Goal: Task Accomplishment & Management: Manage account settings

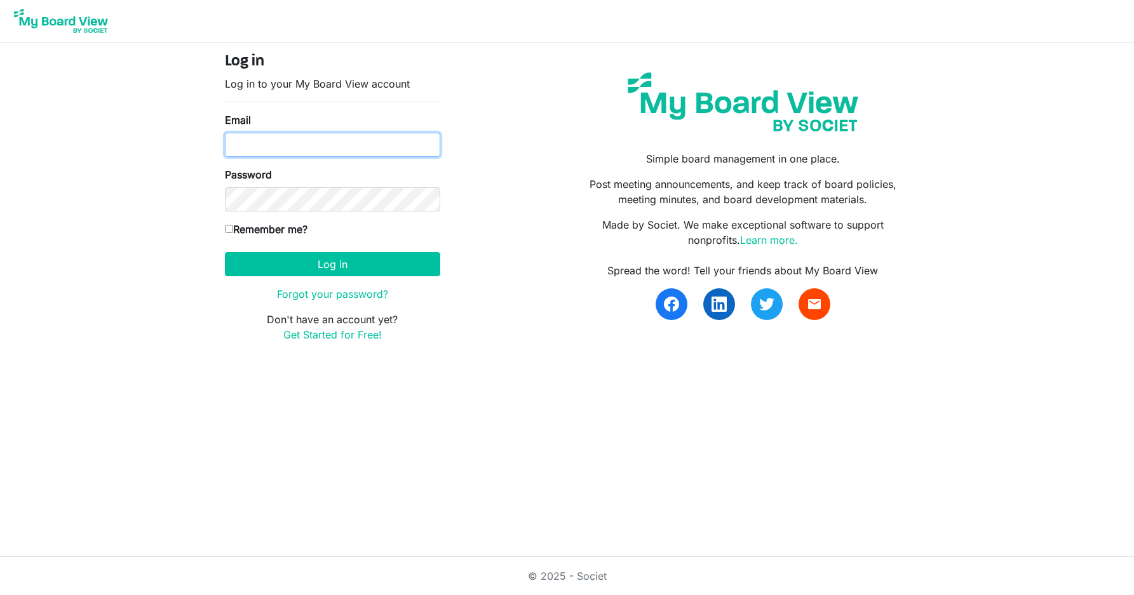
click at [299, 142] on input "Email" at bounding box center [332, 145] width 215 height 24
type input "misssboard@gmail.com"
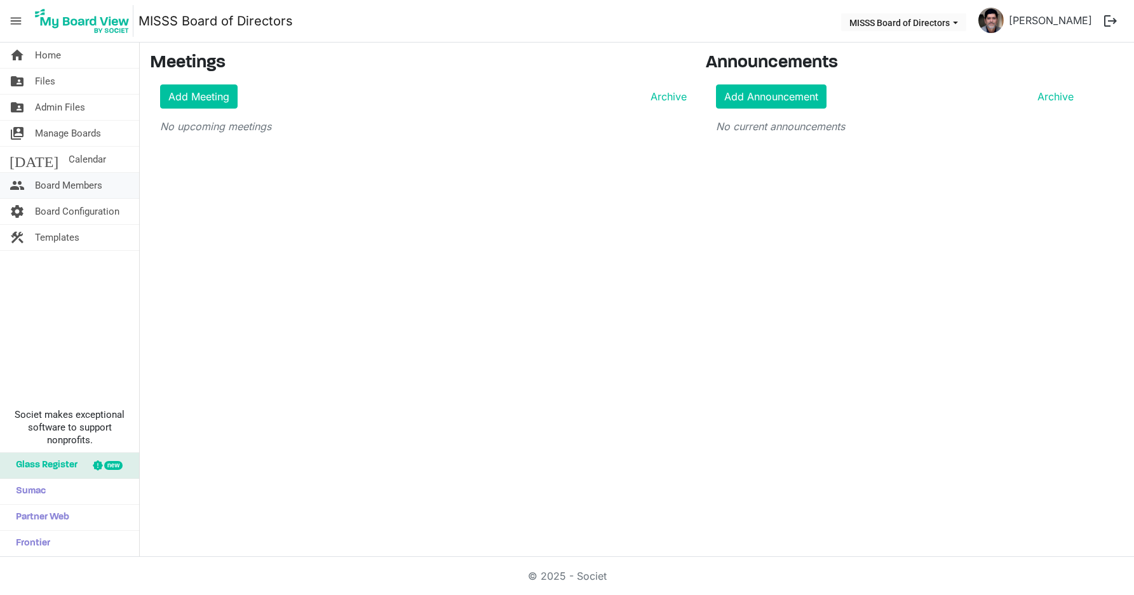
click at [67, 184] on span "Board Members" at bounding box center [68, 185] width 67 height 25
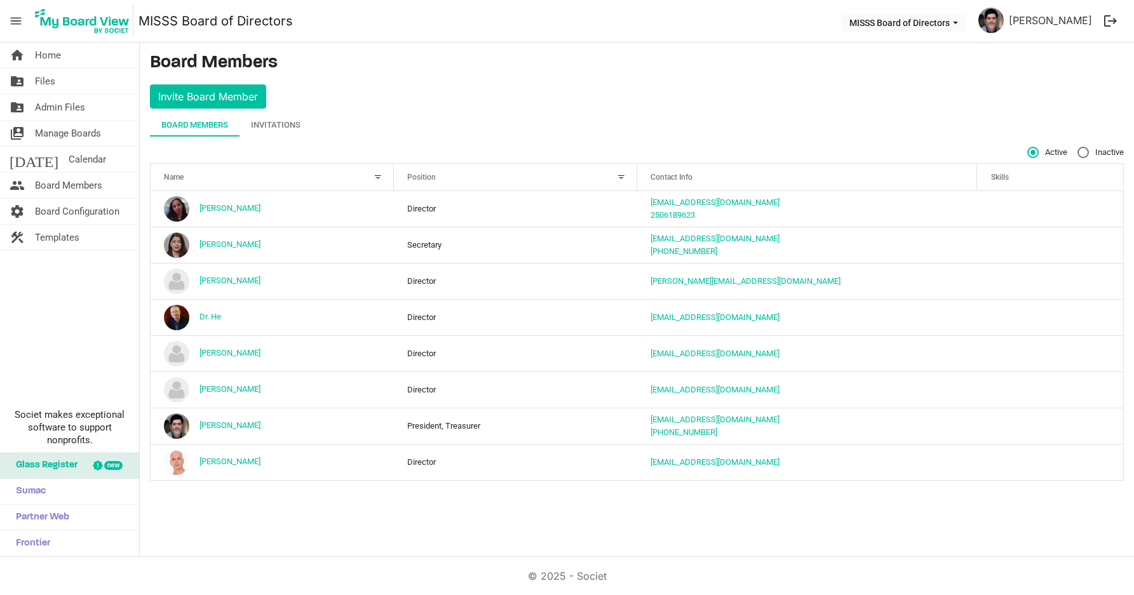
click at [1091, 148] on span "Inactive" at bounding box center [1100, 152] width 46 height 11
click at [1078, 147] on input "Inactive" at bounding box center [1077, 147] width 1 height 1
radio input "true"
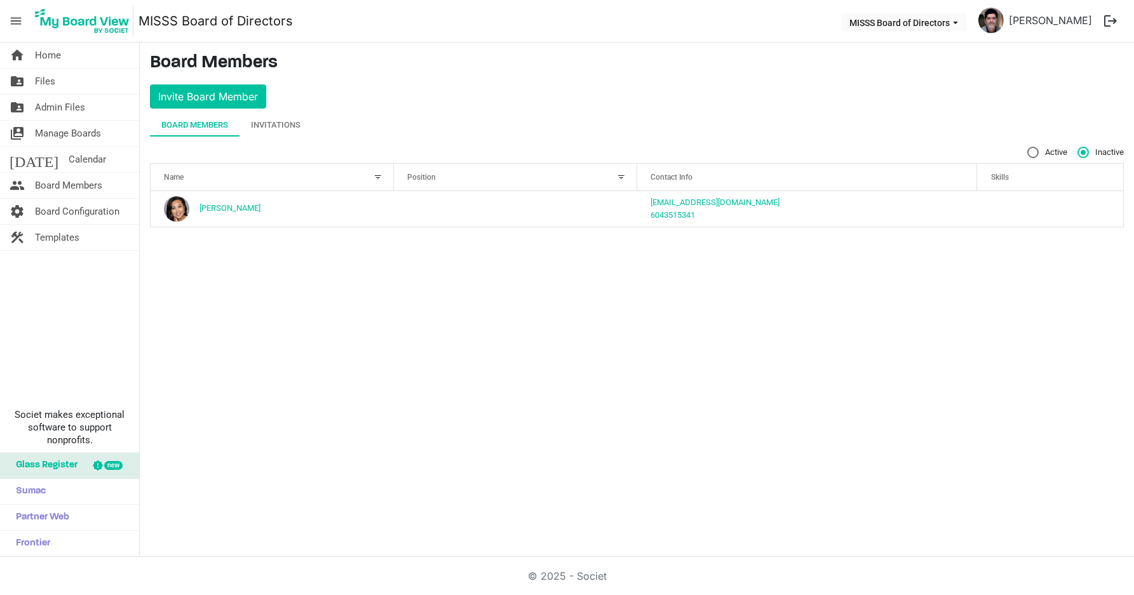
click at [1026, 152] on div "Active Inactive" at bounding box center [637, 152] width 974 height 11
click at [1032, 151] on label "Active" at bounding box center [1047, 152] width 40 height 11
click at [1028, 147] on input "Active" at bounding box center [1027, 147] width 1 height 1
radio input "true"
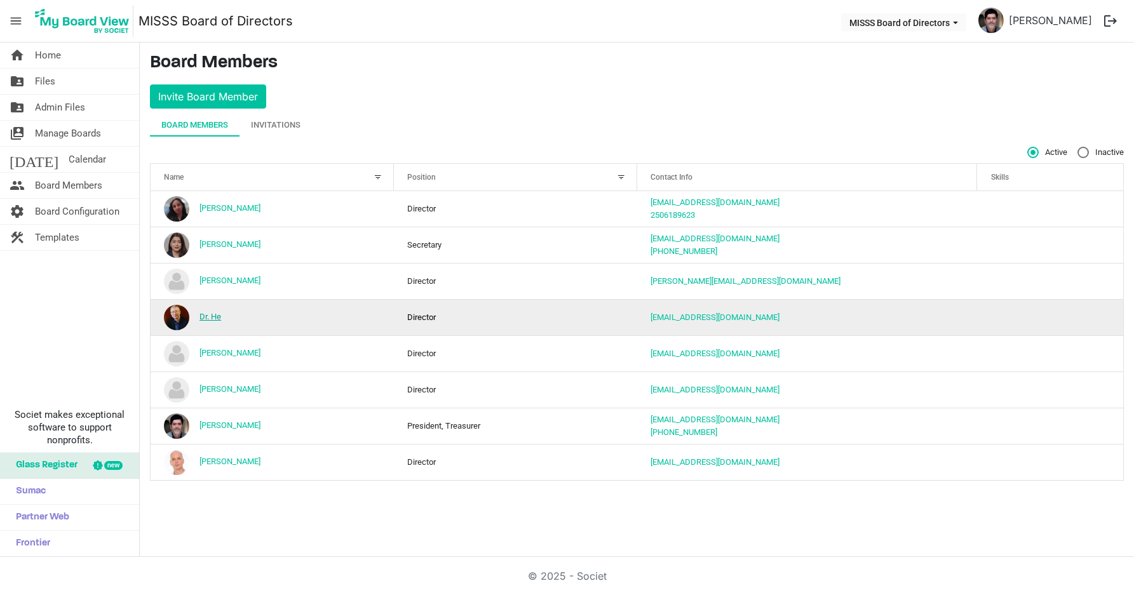
click at [213, 316] on link "Dr. He" at bounding box center [210, 317] width 22 height 10
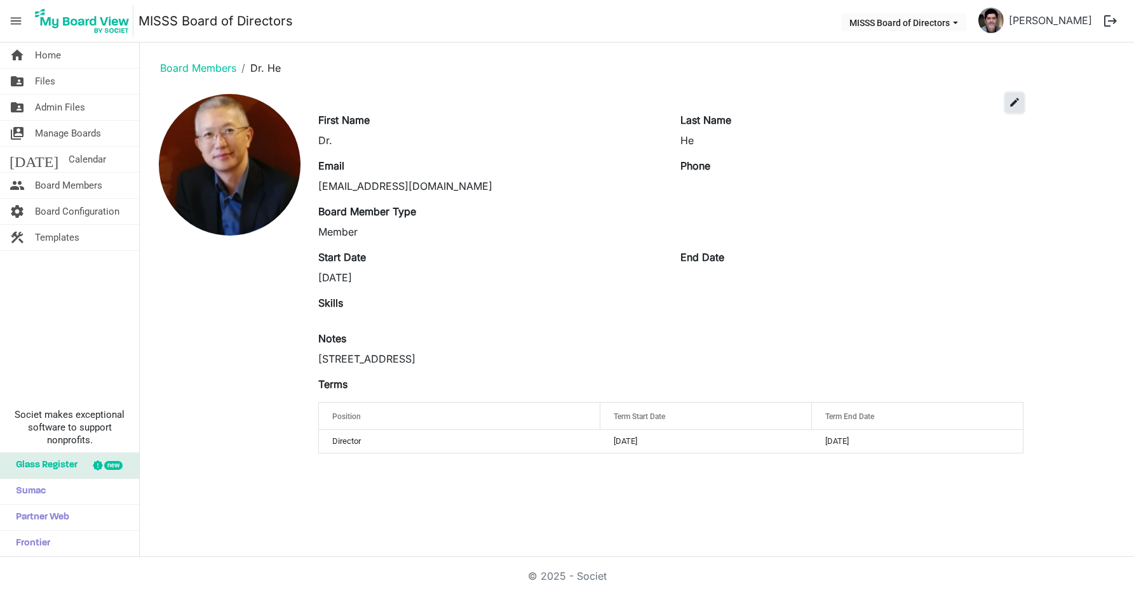
click at [1011, 105] on span "edit" at bounding box center [1014, 102] width 11 height 11
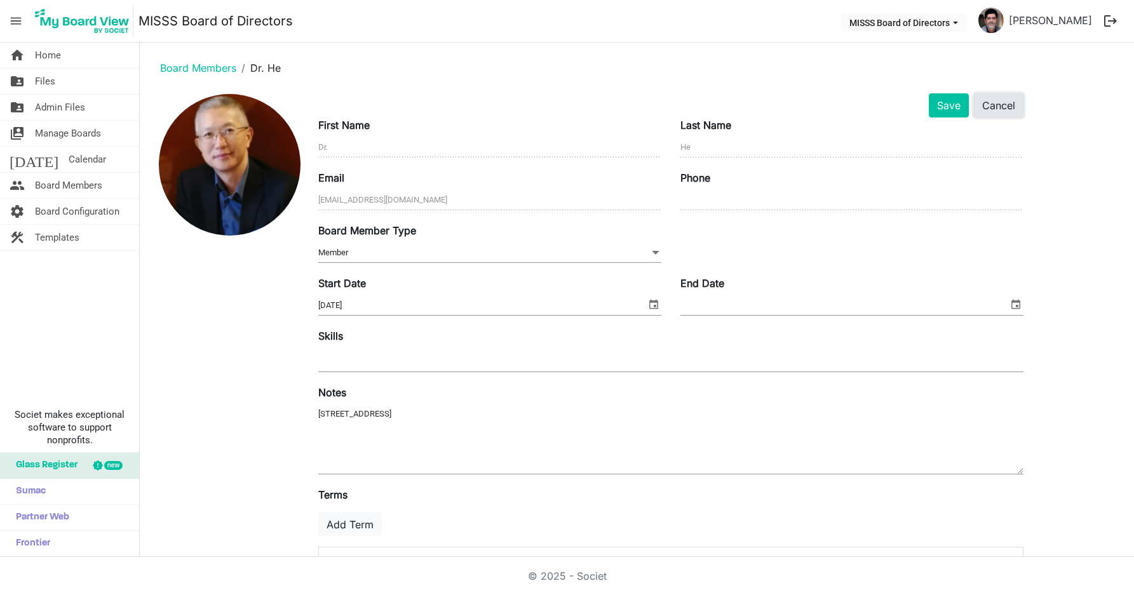
click at [993, 110] on button "Cancel" at bounding box center [999, 105] width 50 height 24
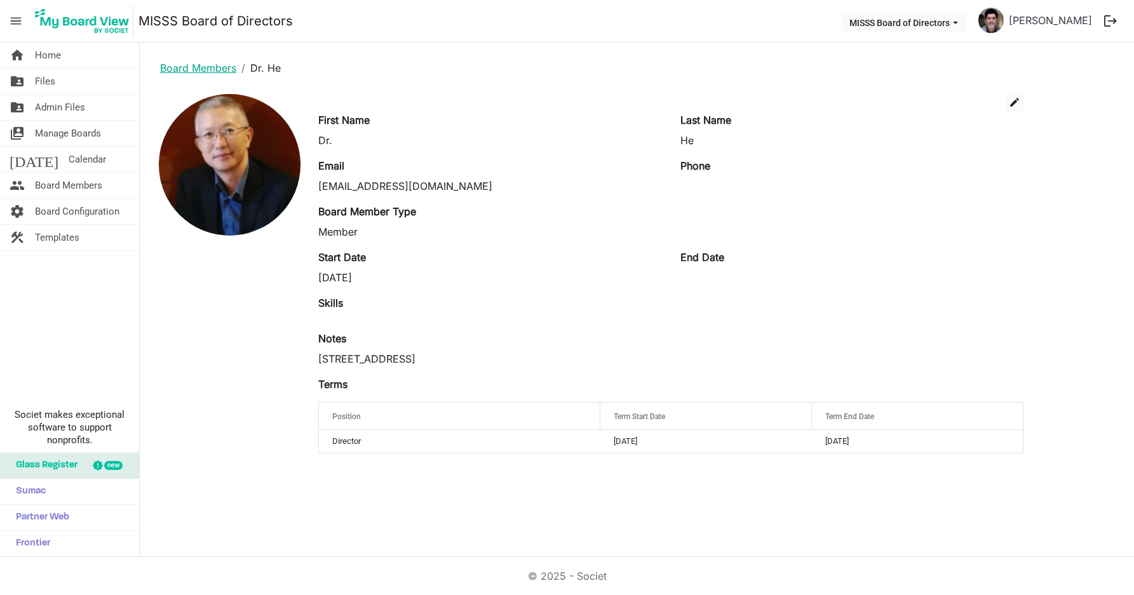
click at [176, 72] on link "Board Members" at bounding box center [198, 68] width 76 height 13
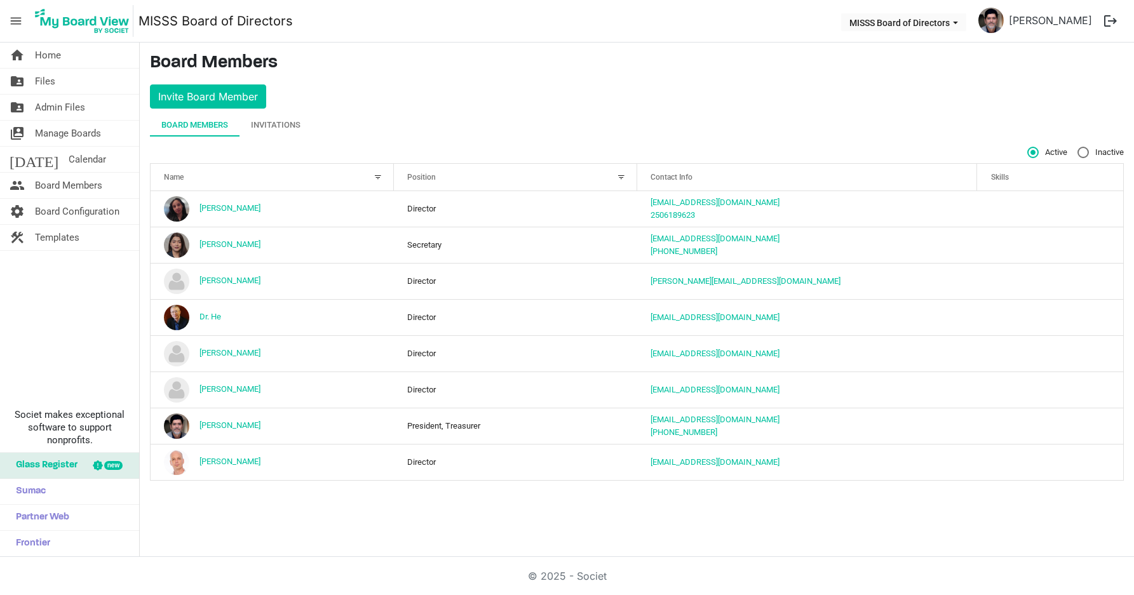
click at [79, 322] on div "home Home folder_shared Files folder_shared Admin Files switch_account Manage B…" at bounding box center [70, 300] width 140 height 514
click at [62, 136] on span "Manage Boards" at bounding box center [68, 133] width 66 height 25
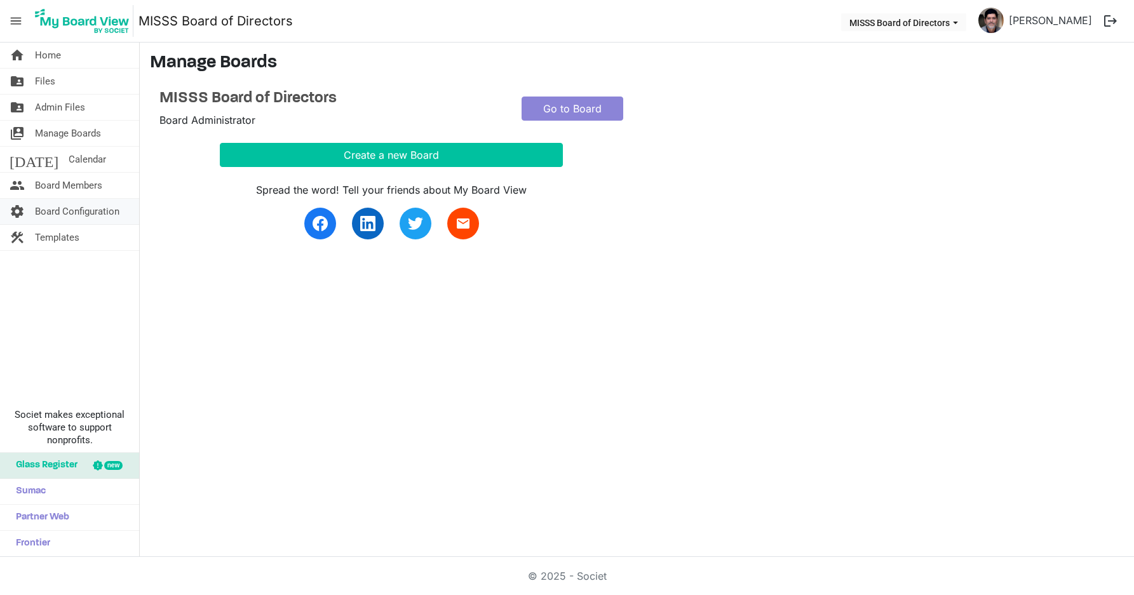
click at [65, 210] on span "Board Configuration" at bounding box center [77, 211] width 84 height 25
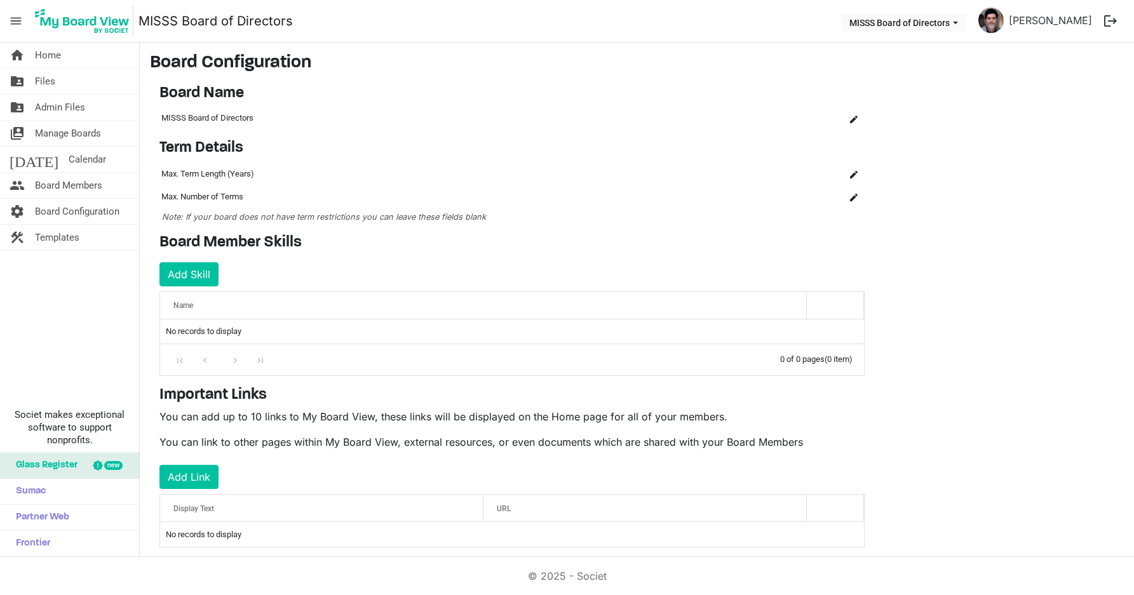
scroll to position [21, 0]
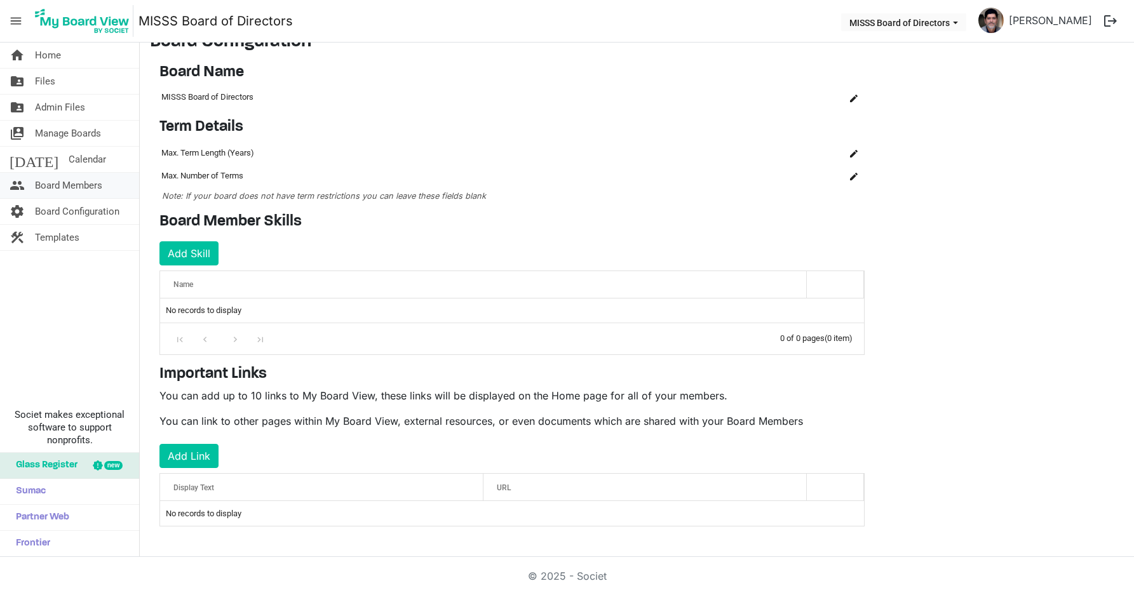
click at [65, 185] on span "Board Members" at bounding box center [68, 185] width 67 height 25
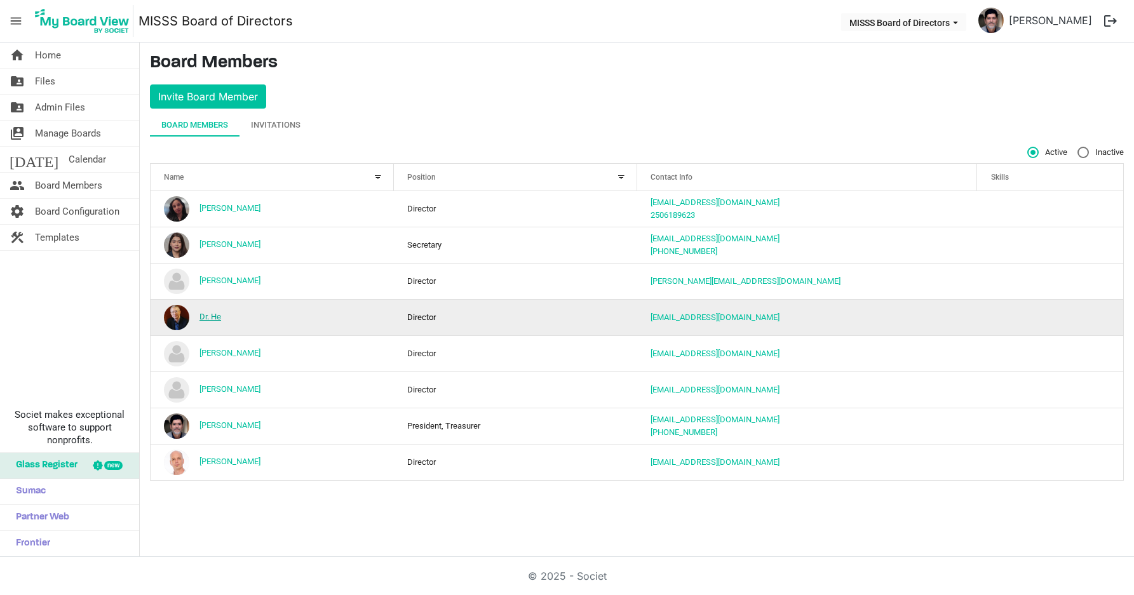
click at [217, 316] on link "Dr. He" at bounding box center [210, 317] width 22 height 10
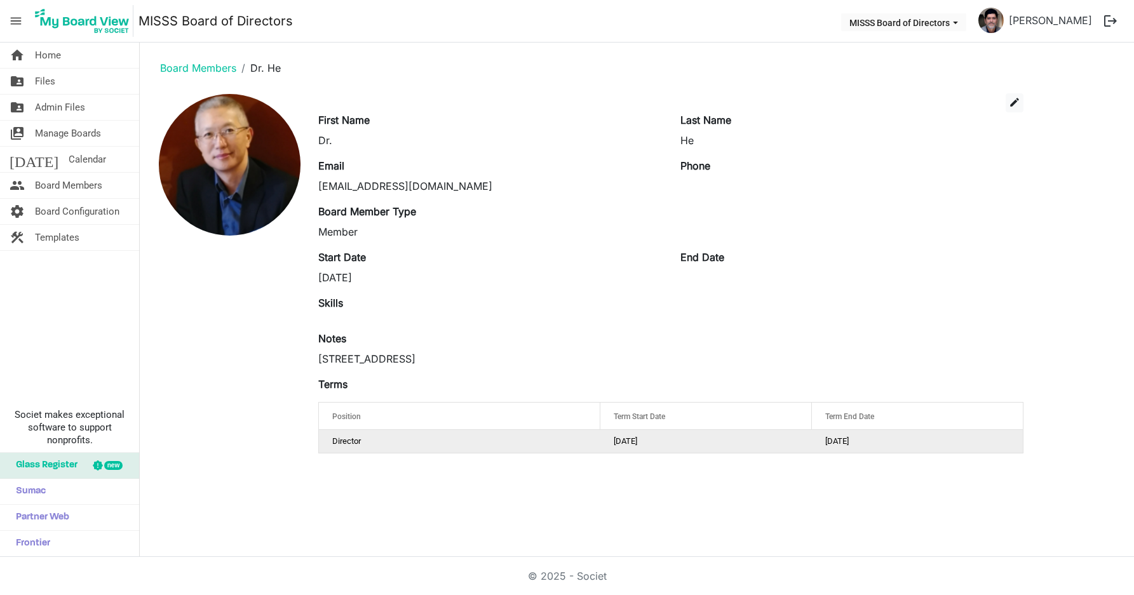
click at [411, 447] on td "Director" at bounding box center [459, 441] width 281 height 23
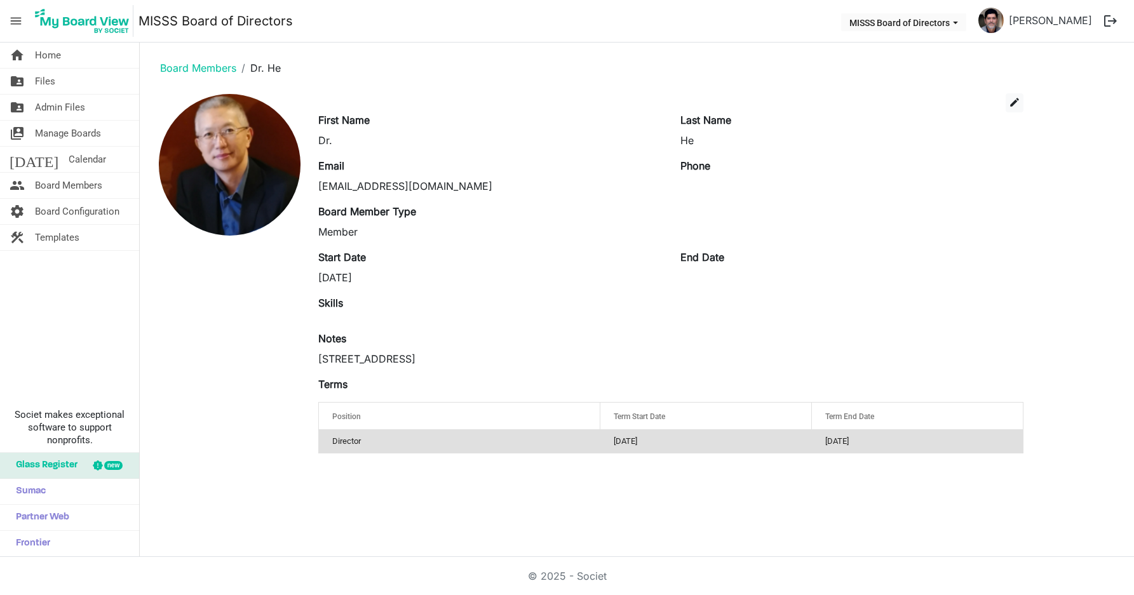
click at [386, 495] on div "home Home folder_shared Files folder_shared Admin Files switch_account Manage B…" at bounding box center [567, 300] width 1134 height 514
click at [205, 71] on link "Board Members" at bounding box center [198, 68] width 76 height 13
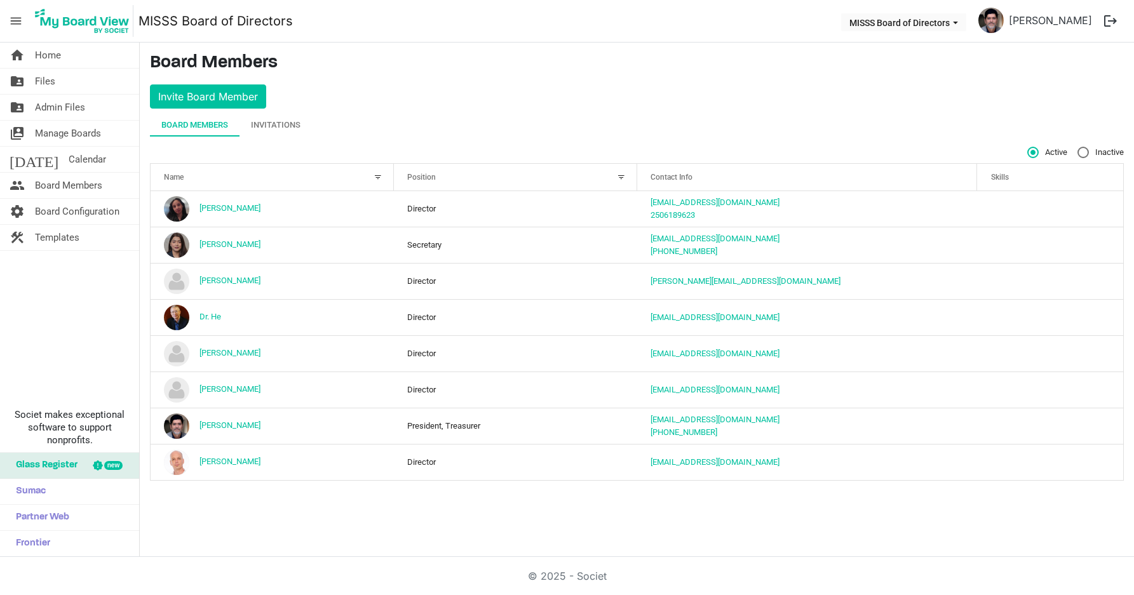
click at [1081, 152] on label "Inactive" at bounding box center [1100, 152] width 46 height 11
click at [1078, 147] on input "Inactive" at bounding box center [1077, 147] width 1 height 1
radio input "true"
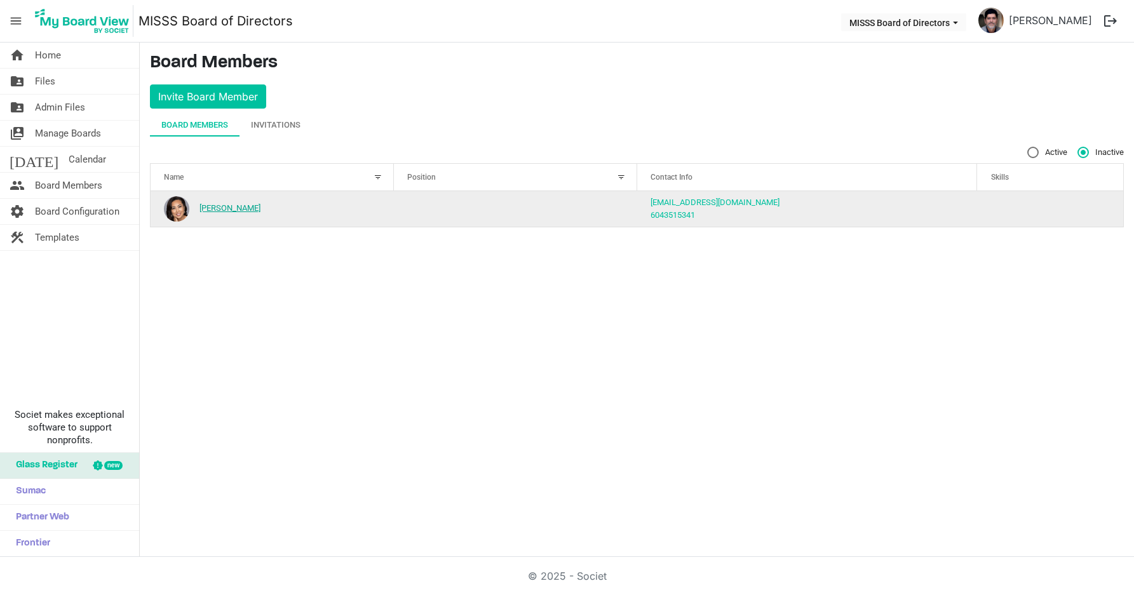
click at [221, 211] on link "Alice Shin" at bounding box center [229, 208] width 61 height 10
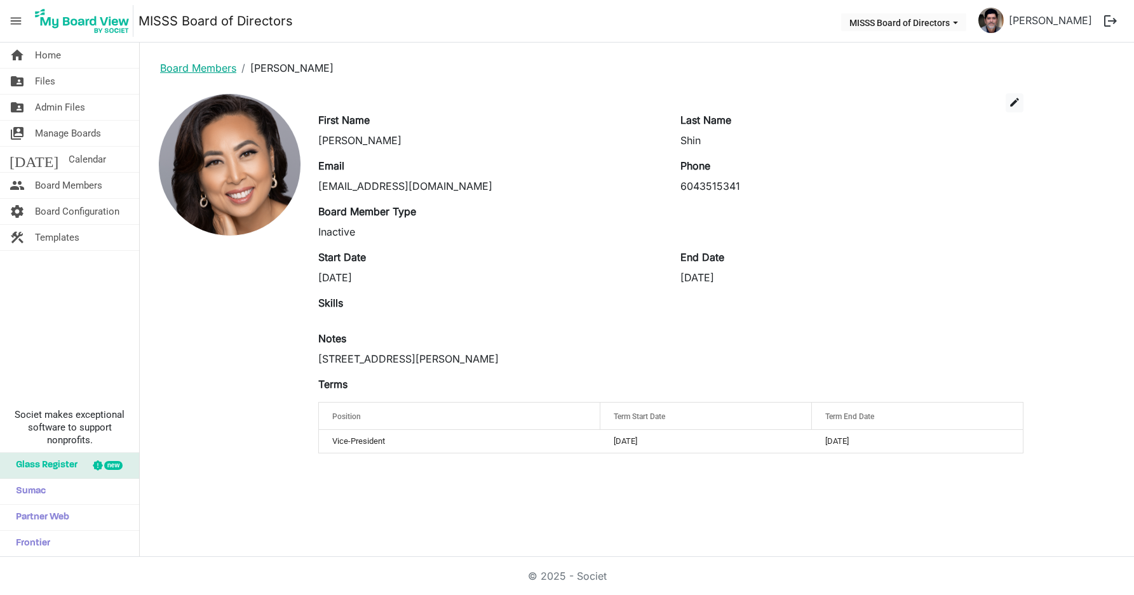
click at [209, 62] on link "Board Members" at bounding box center [198, 68] width 76 height 13
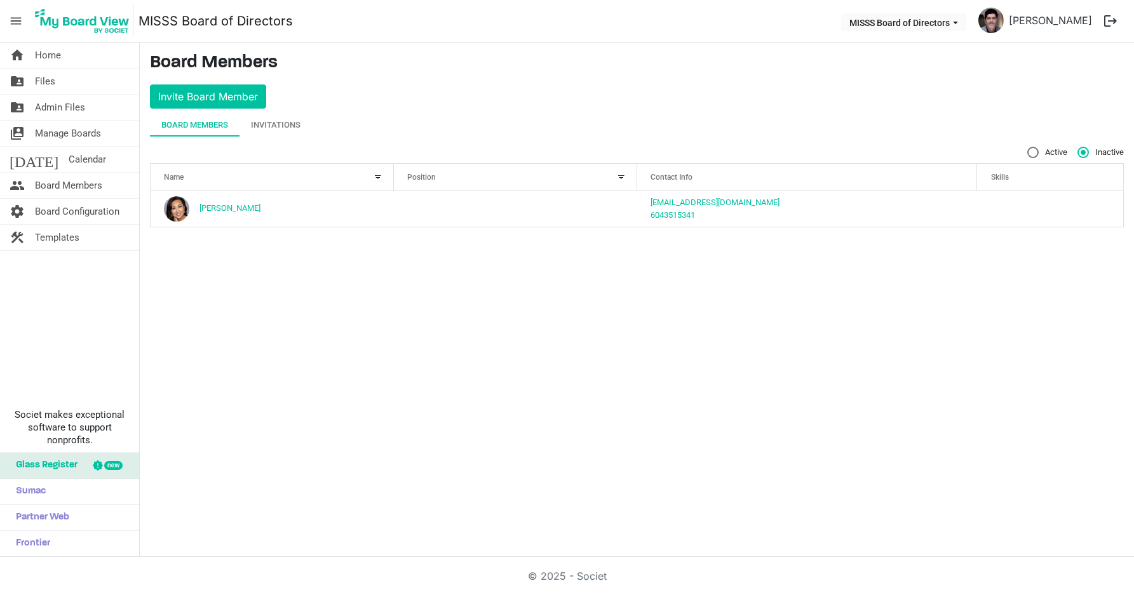
click at [199, 127] on div "Board Members" at bounding box center [194, 125] width 67 height 13
click at [1018, 152] on div "Active Inactive" at bounding box center [637, 152] width 974 height 11
click at [1034, 154] on label "Active" at bounding box center [1047, 152] width 40 height 11
click at [1028, 147] on input "Active" at bounding box center [1027, 147] width 1 height 1
radio input "true"
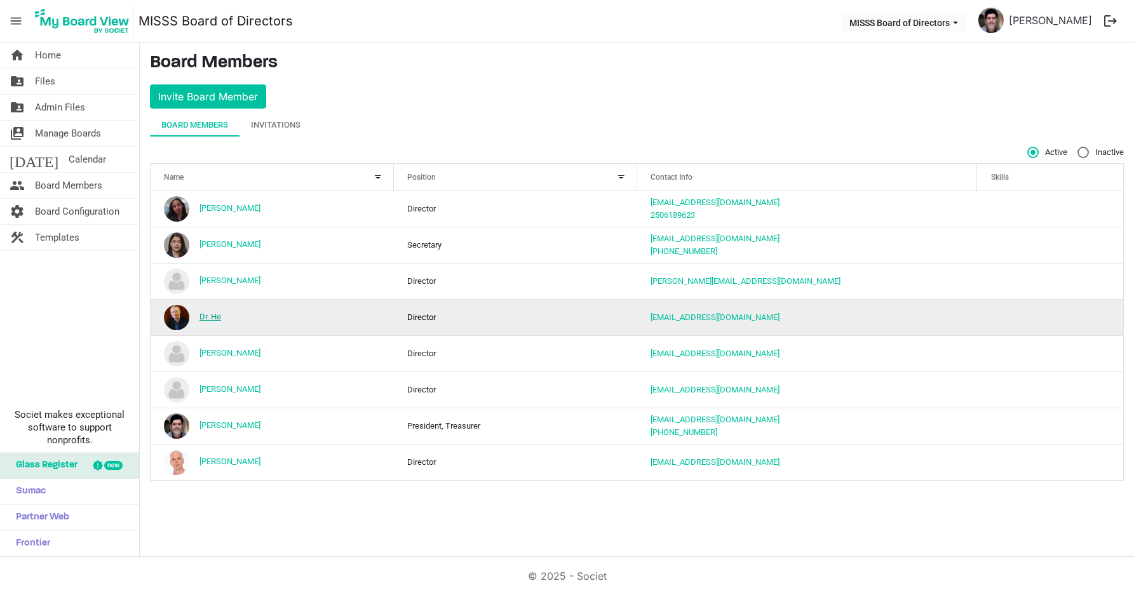
click at [218, 318] on link "Dr. He" at bounding box center [210, 317] width 22 height 10
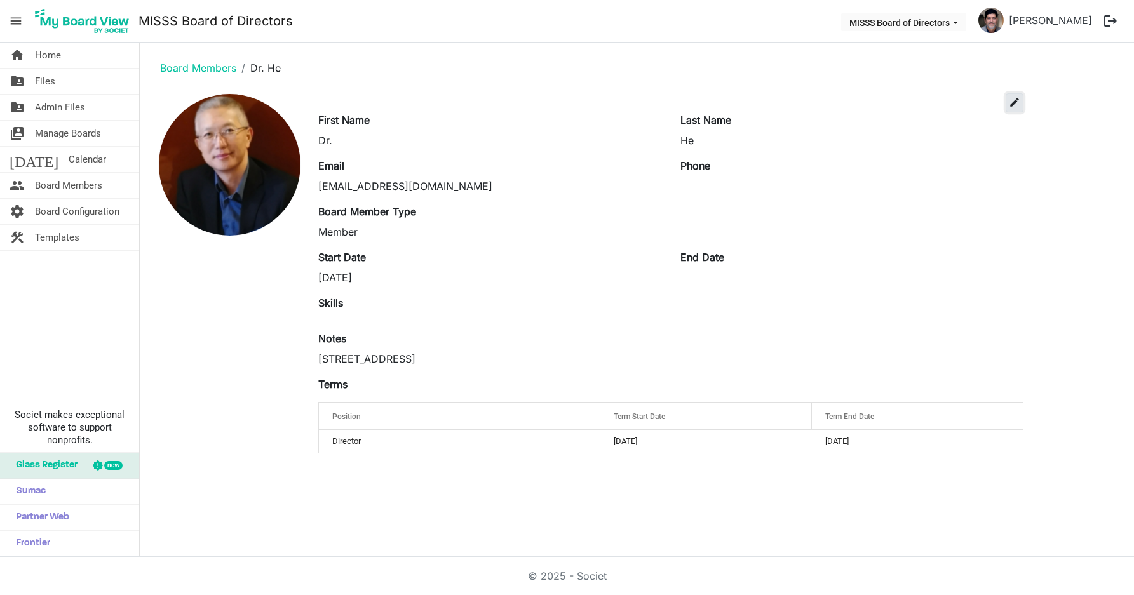
click at [1009, 105] on span "edit" at bounding box center [1014, 102] width 11 height 11
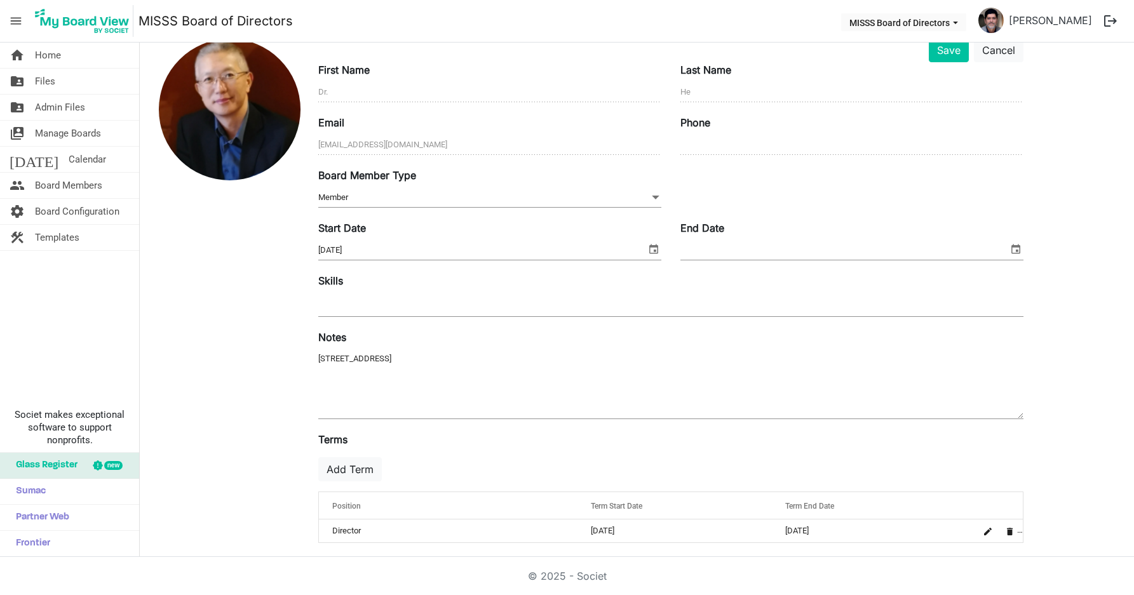
scroll to position [62, 0]
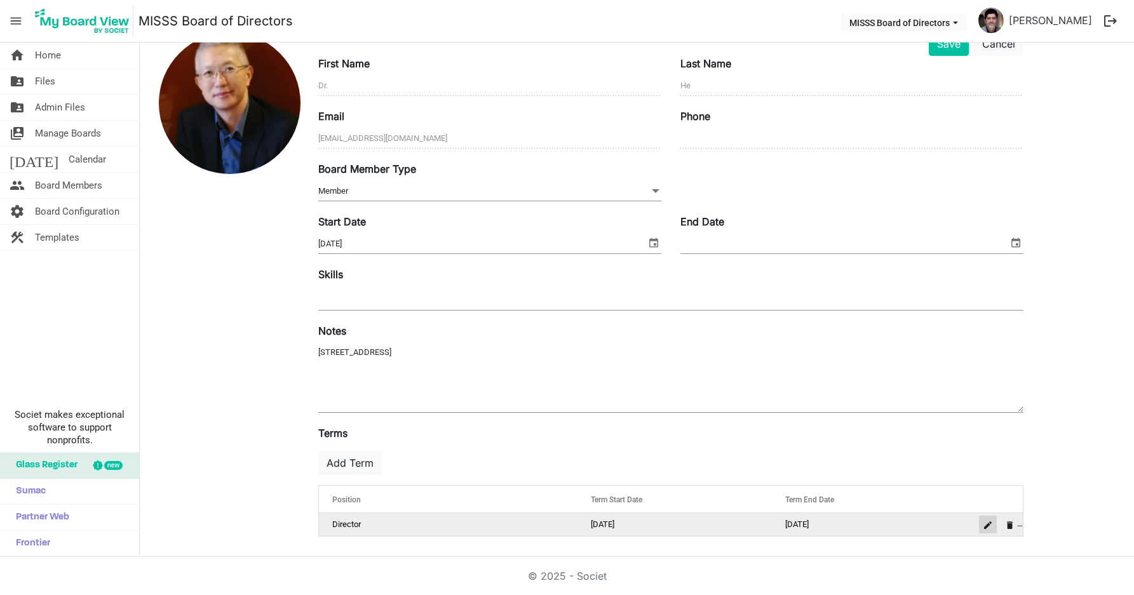
click at [986, 525] on span "is Command column column header" at bounding box center [988, 525] width 8 height 8
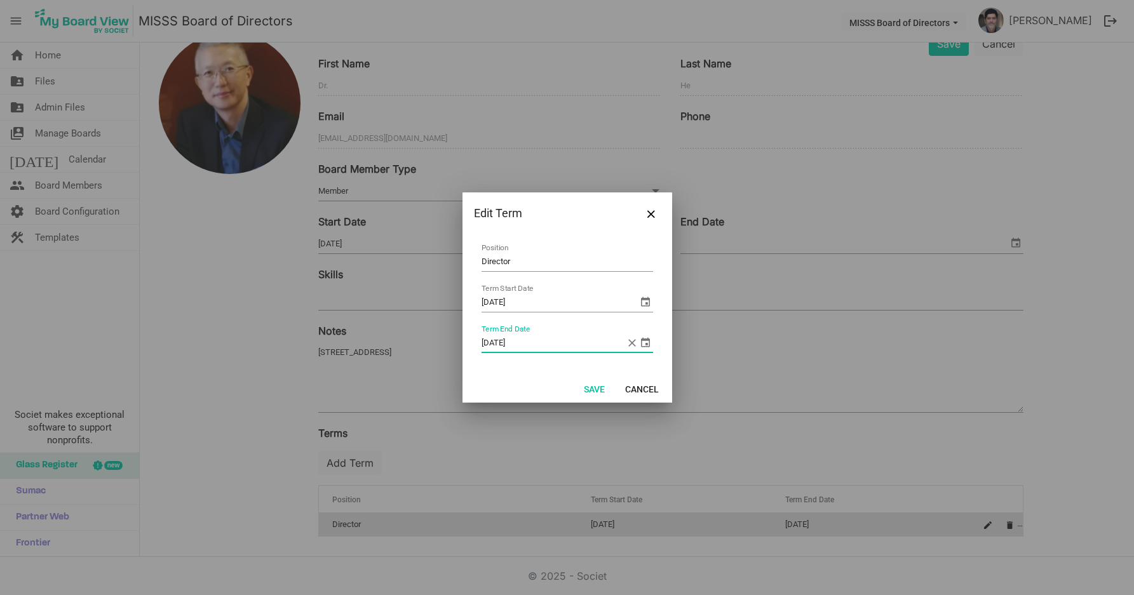
drag, startPoint x: 534, startPoint y: 344, endPoint x: 460, endPoint y: 344, distance: 74.3
click at [460, 344] on div "Edit Term Director Position 11/17/2024 Term Start Date 11/17/2026 Term End Date…" at bounding box center [567, 297] width 1134 height 595
type input "9/15/2025"
click at [589, 391] on button "Save" at bounding box center [593, 389] width 37 height 18
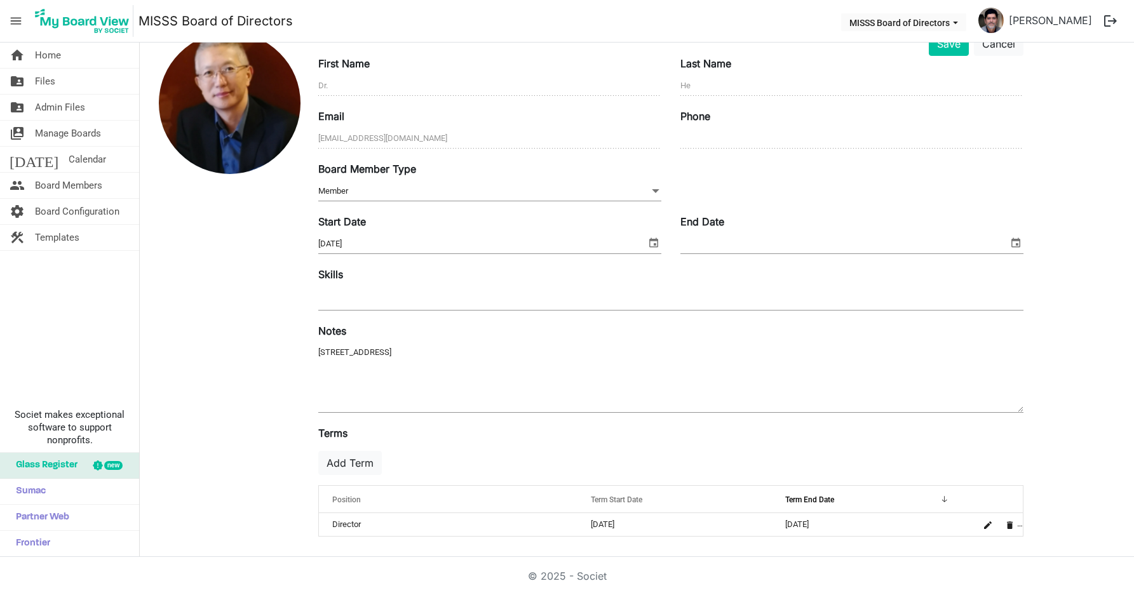
scroll to position [0, 0]
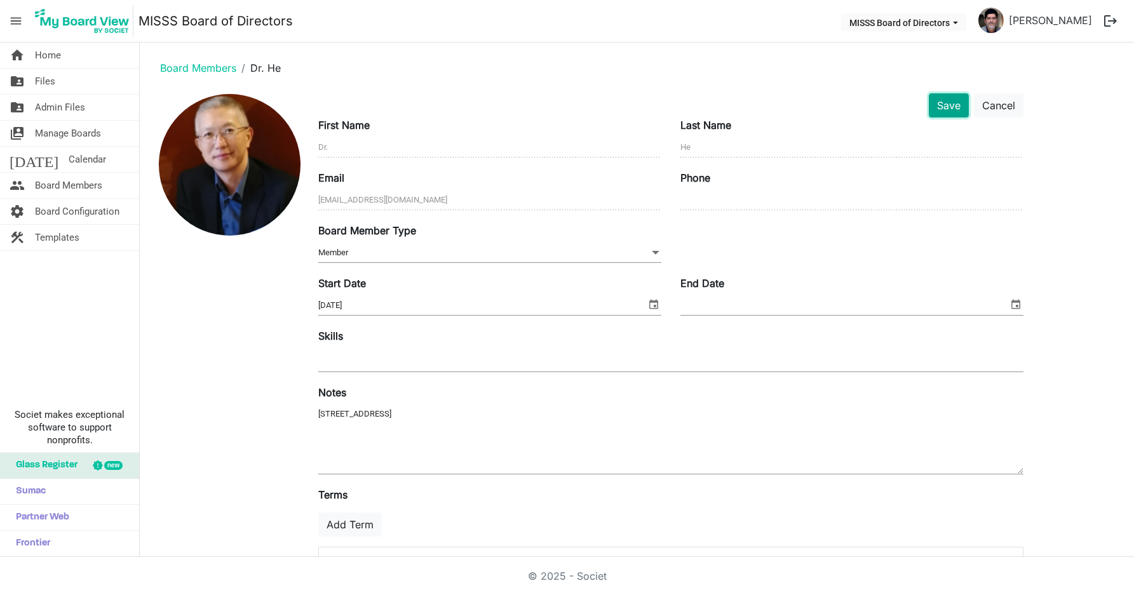
click at [933, 109] on button "Save" at bounding box center [949, 105] width 40 height 24
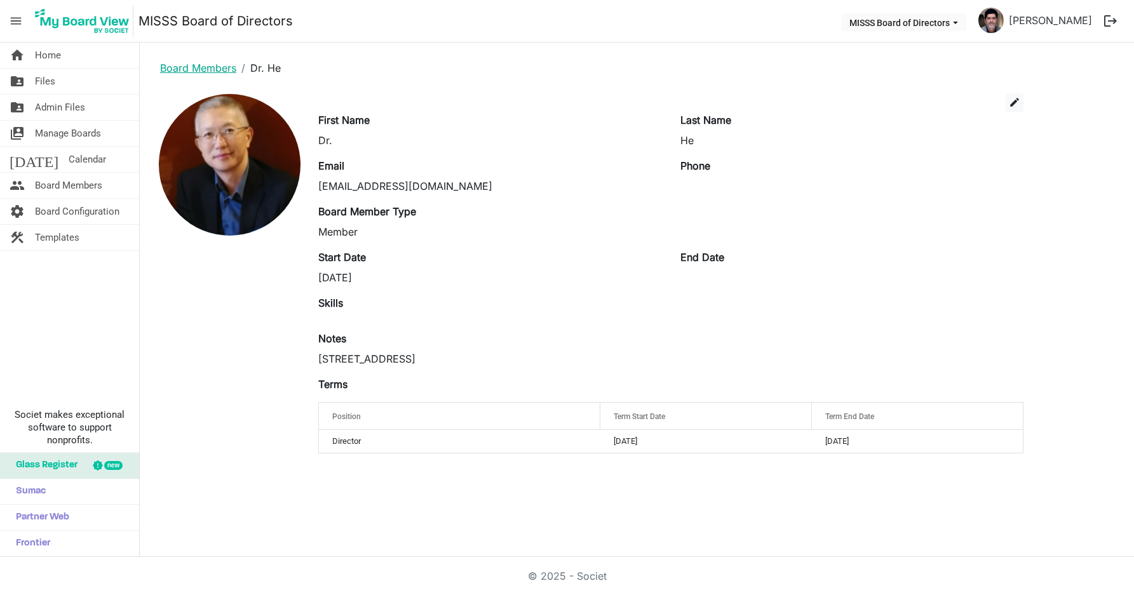
click at [213, 71] on link "Board Members" at bounding box center [198, 68] width 76 height 13
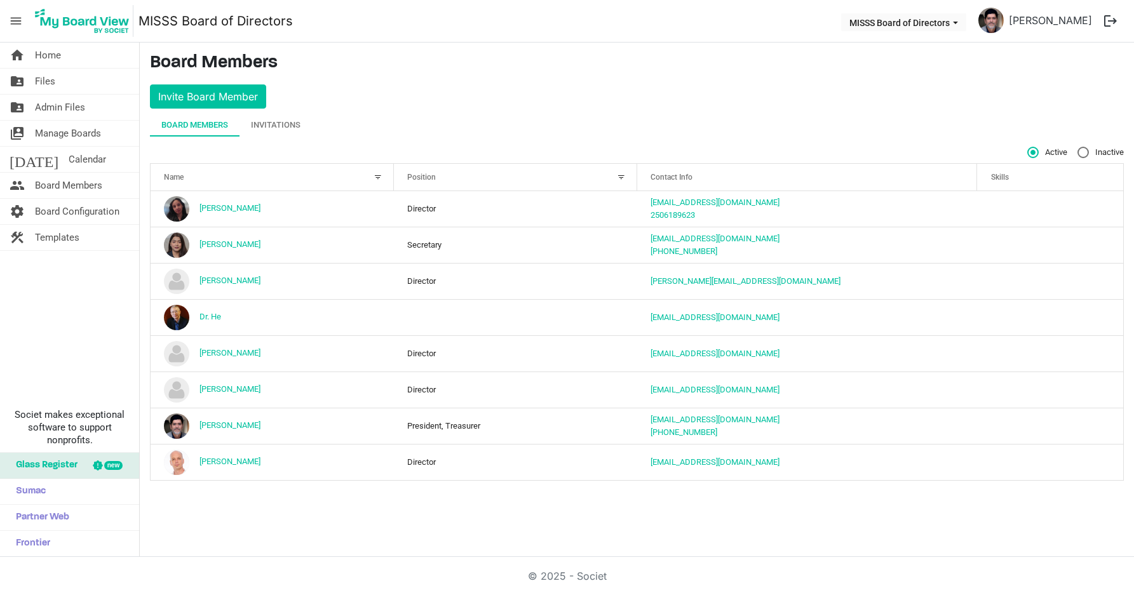
click at [1088, 153] on label "Inactive" at bounding box center [1100, 152] width 46 height 11
click at [1078, 147] on input "Inactive" at bounding box center [1077, 147] width 1 height 1
radio input "true"
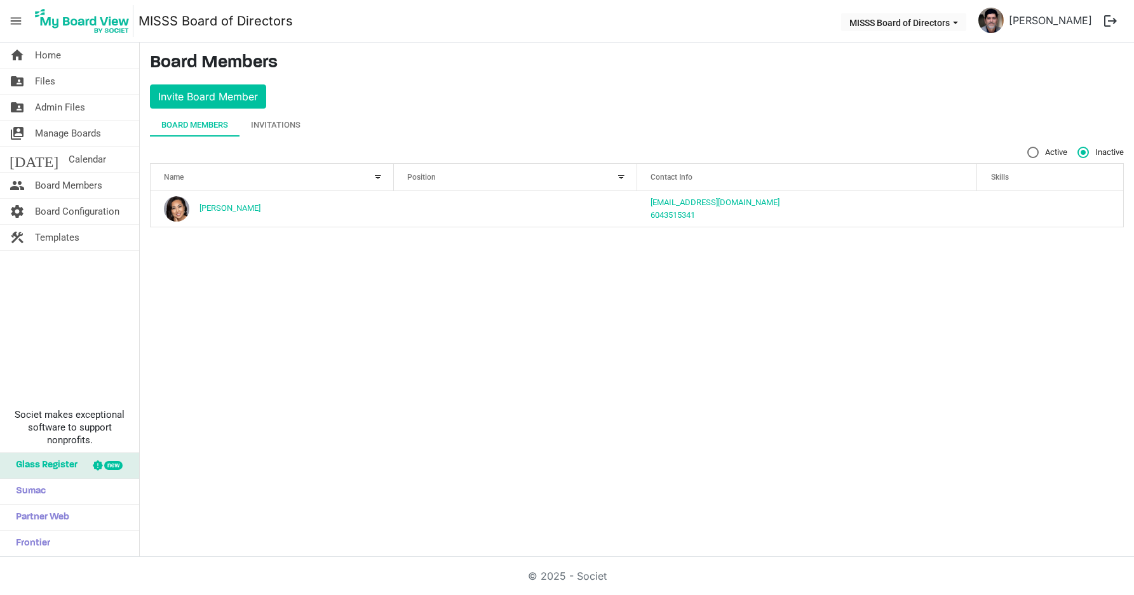
click at [191, 132] on div "Board Members" at bounding box center [194, 125] width 67 height 23
click at [195, 125] on div "Board Members" at bounding box center [194, 125] width 67 height 13
click at [269, 121] on div "Invitations" at bounding box center [276, 125] width 50 height 13
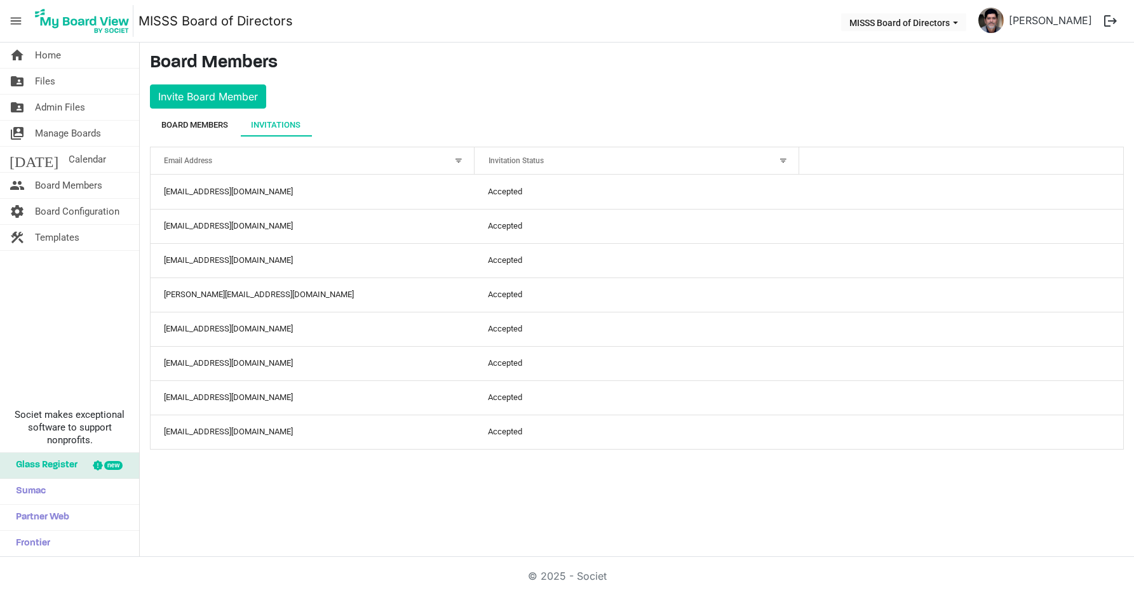
click at [184, 124] on div "Board Members" at bounding box center [194, 125] width 67 height 13
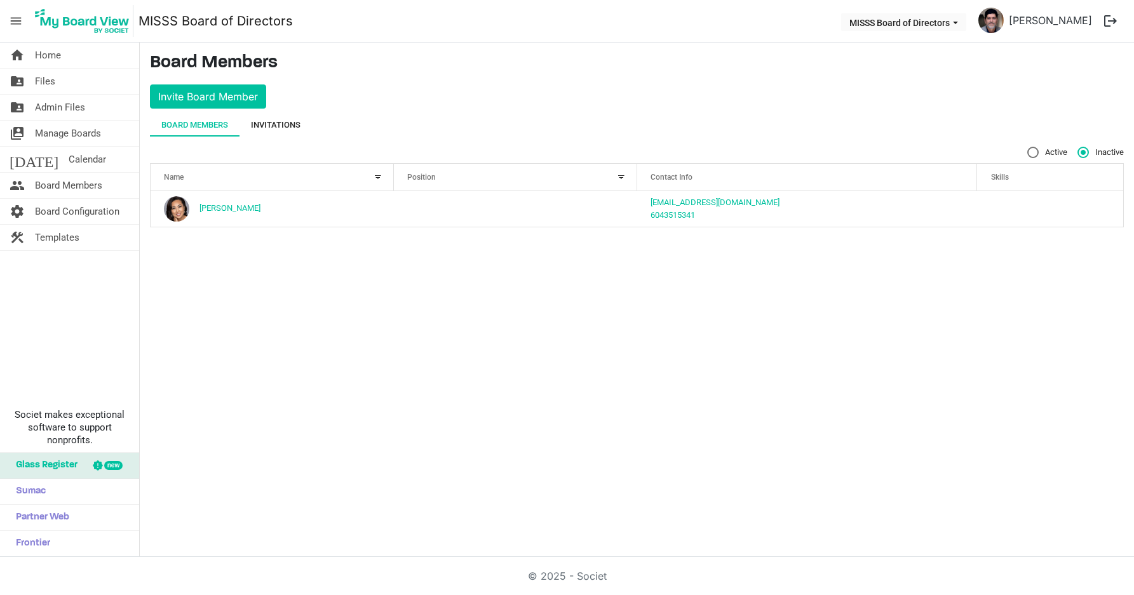
click at [277, 122] on div "Invitations" at bounding box center [276, 125] width 50 height 13
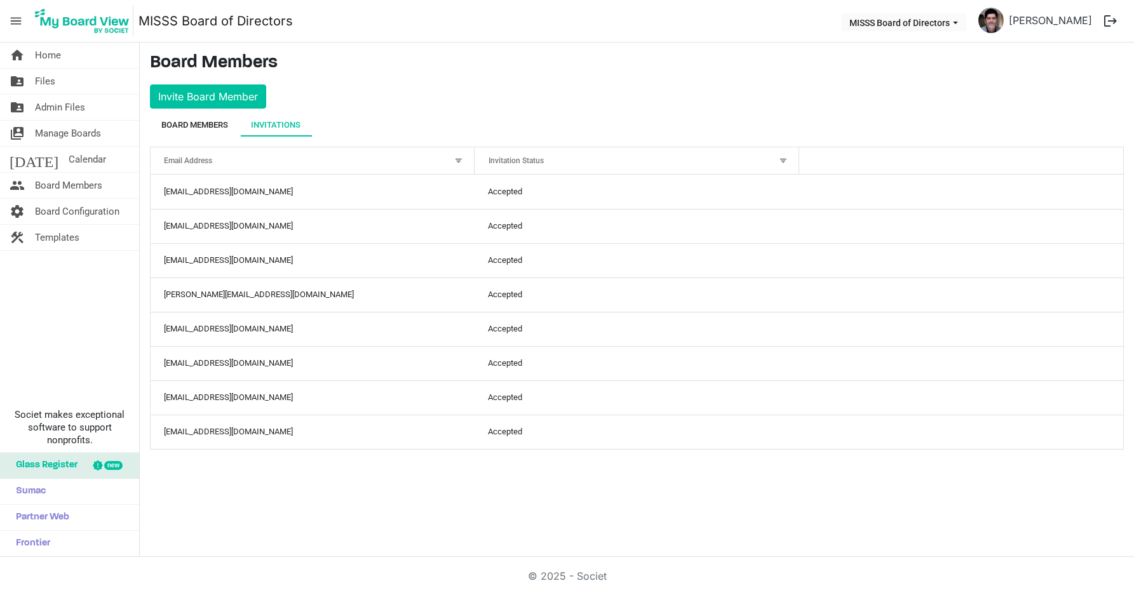
click at [196, 122] on div "Board Members" at bounding box center [194, 125] width 67 height 13
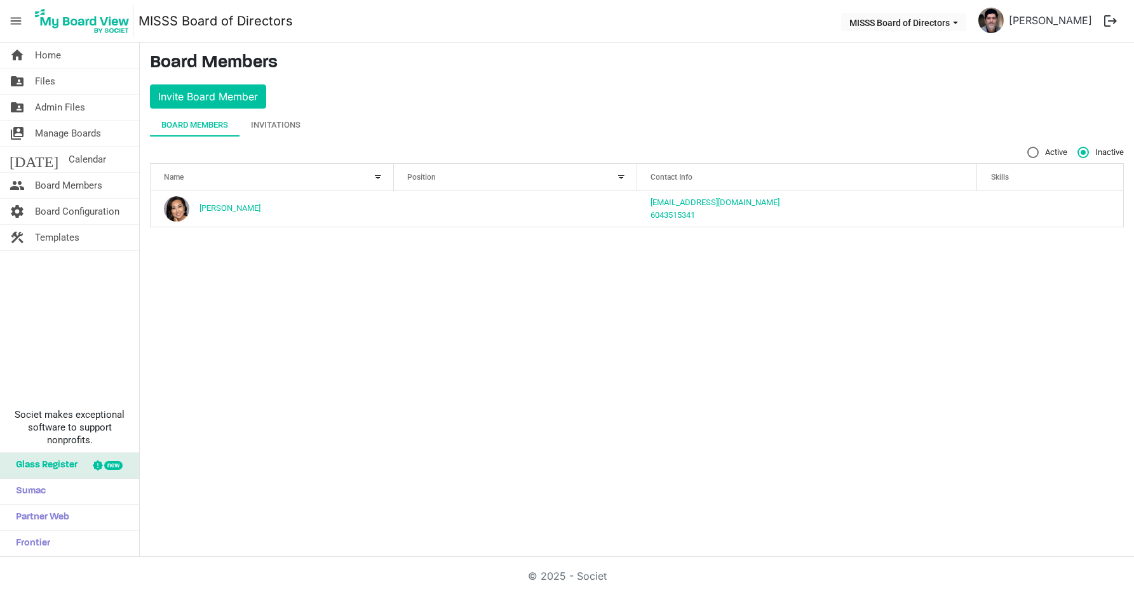
click at [1030, 154] on label "Active" at bounding box center [1047, 152] width 40 height 11
click at [1028, 147] on input "Active" at bounding box center [1027, 147] width 1 height 1
radio input "true"
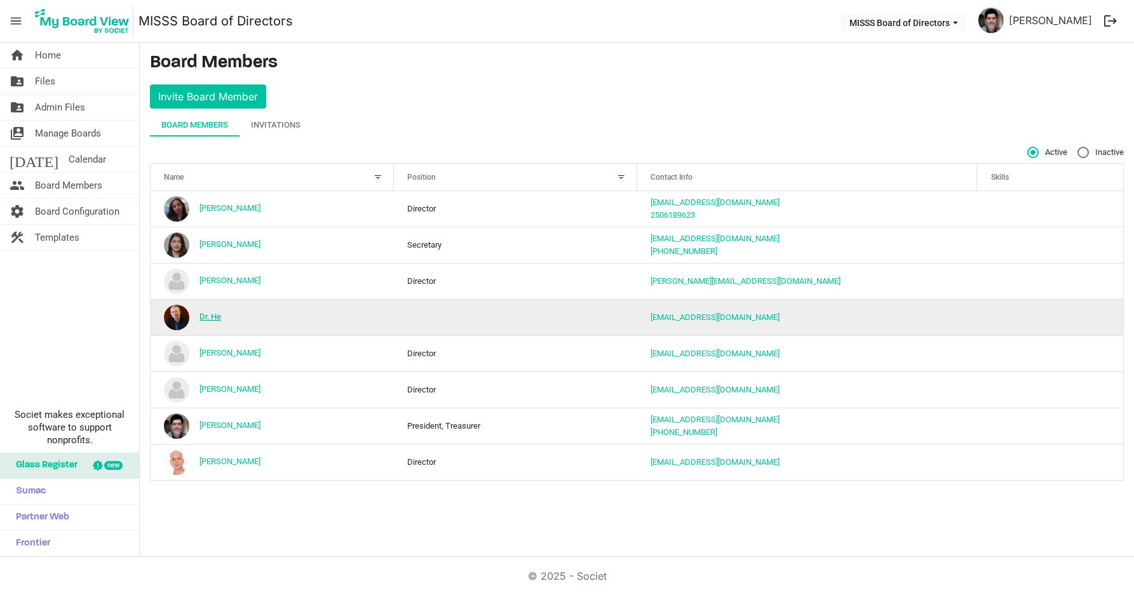
click at [213, 314] on link "Dr. He" at bounding box center [210, 317] width 22 height 10
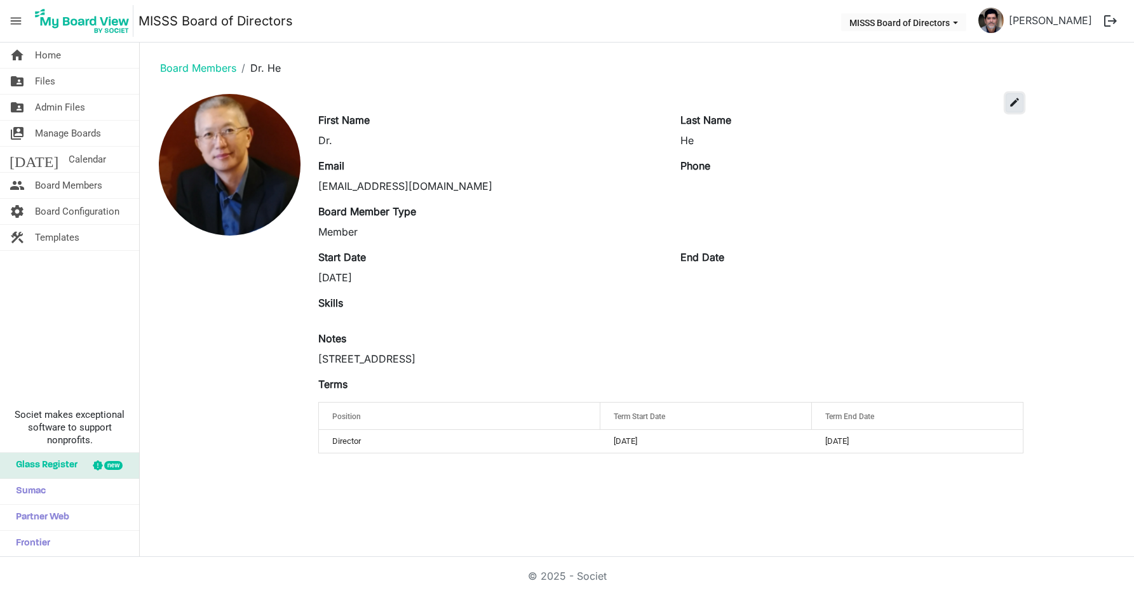
click at [1021, 98] on button "edit" at bounding box center [1014, 102] width 18 height 19
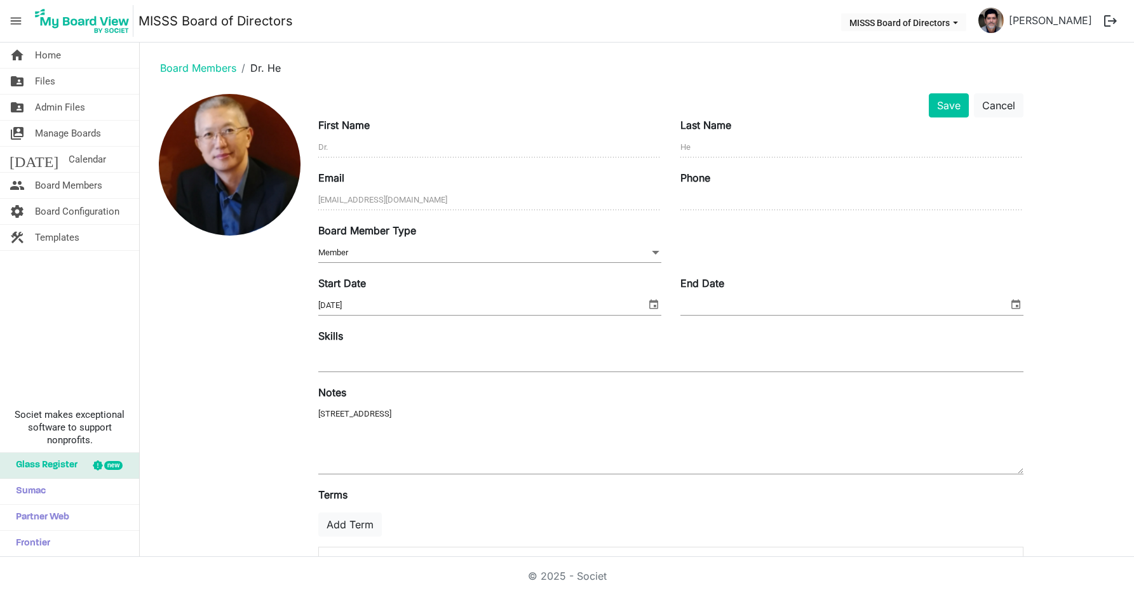
scroll to position [62, 0]
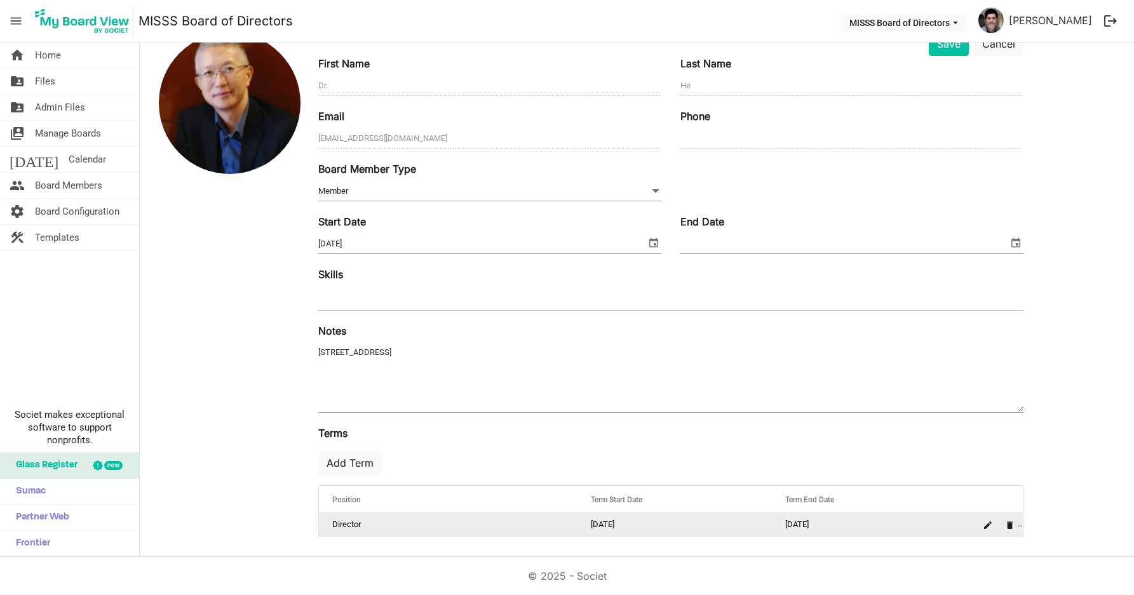
click at [1018, 527] on div "is Command column column header" at bounding box center [999, 525] width 44 height 18
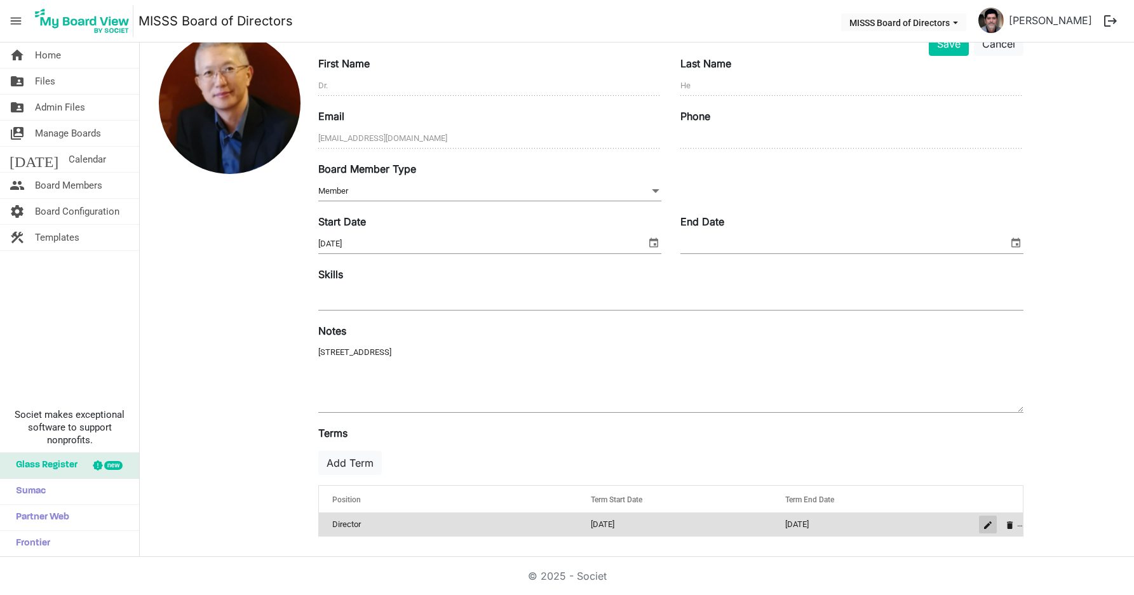
click at [989, 526] on span "is Command column column header" at bounding box center [988, 525] width 8 height 8
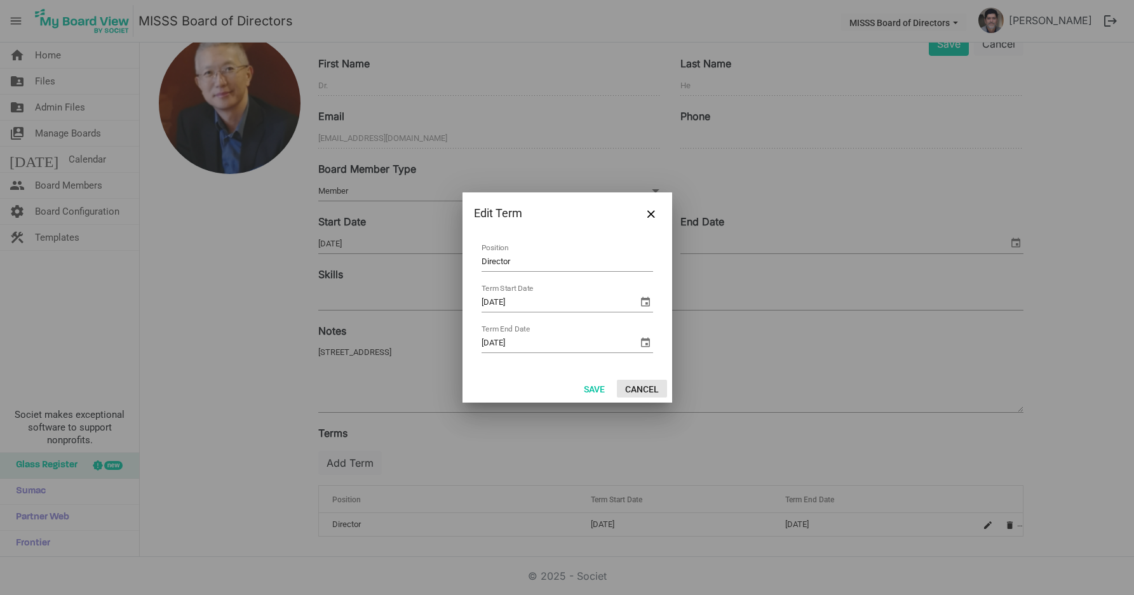
click at [644, 390] on button "Cancel" at bounding box center [642, 389] width 50 height 18
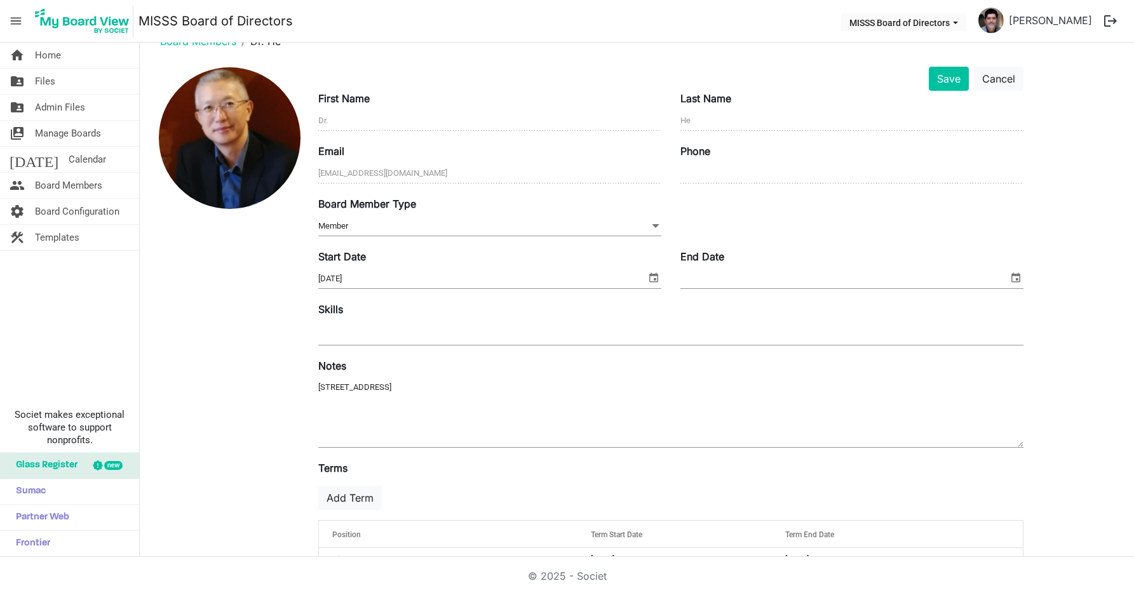
scroll to position [0, 0]
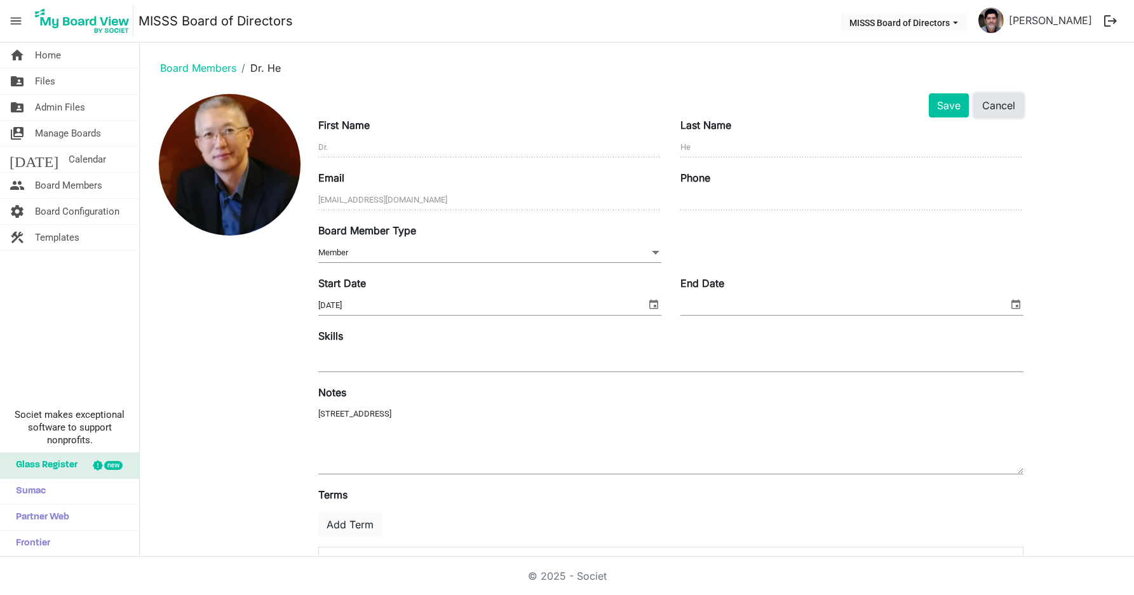
click at [991, 103] on button "Cancel" at bounding box center [999, 105] width 50 height 24
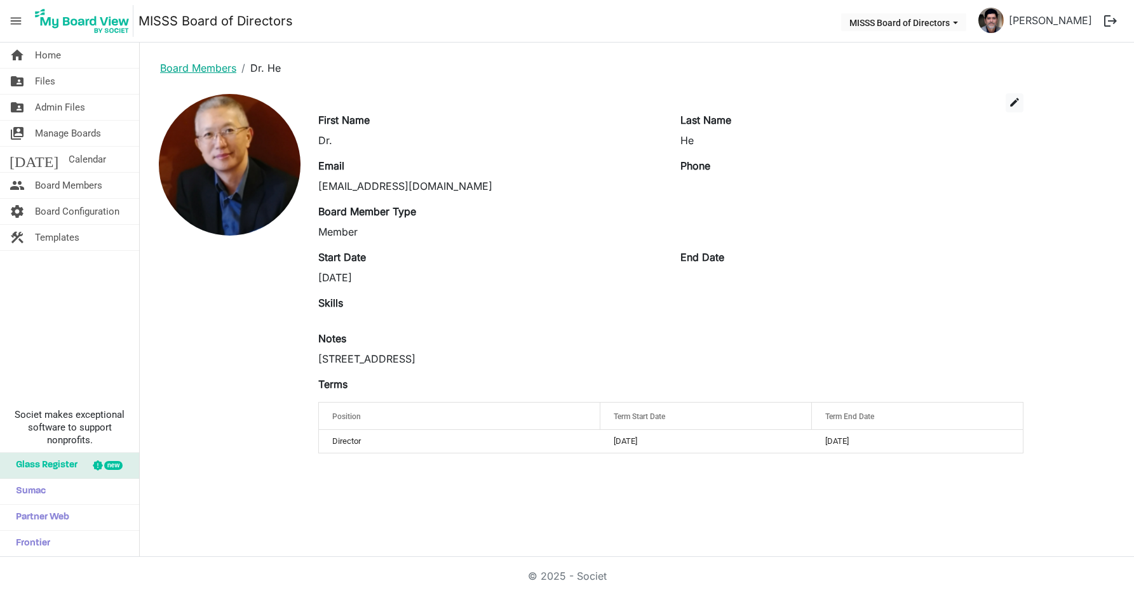
click at [196, 64] on link "Board Members" at bounding box center [198, 68] width 76 height 13
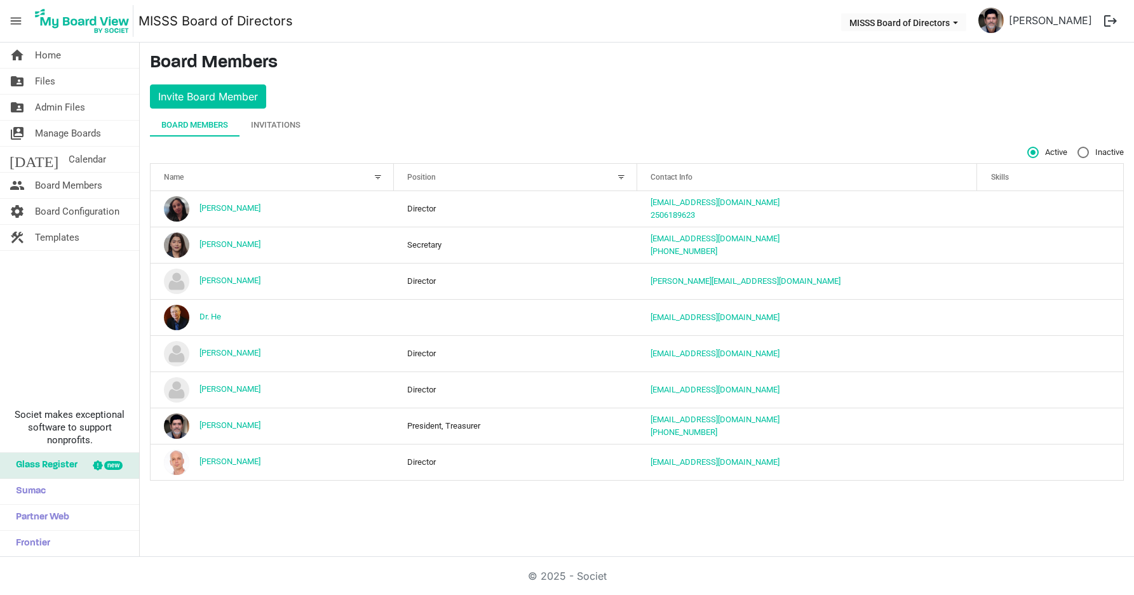
click at [1080, 148] on label "Inactive" at bounding box center [1100, 152] width 46 height 11
click at [1078, 147] on input "Inactive" at bounding box center [1077, 147] width 1 height 1
radio input "true"
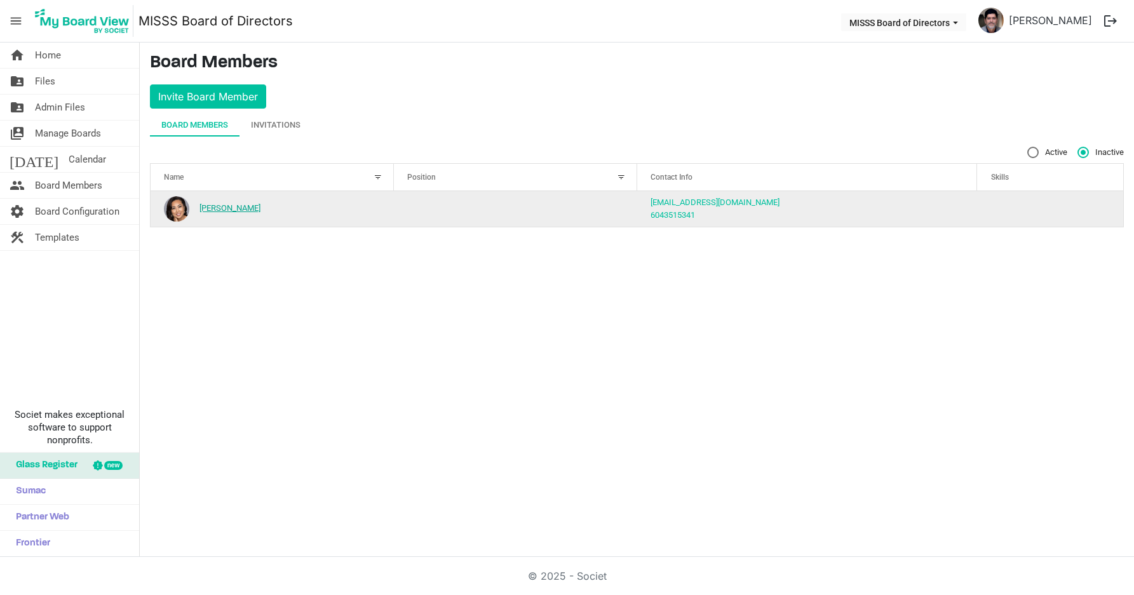
click at [215, 209] on link "[PERSON_NAME]" at bounding box center [229, 208] width 61 height 10
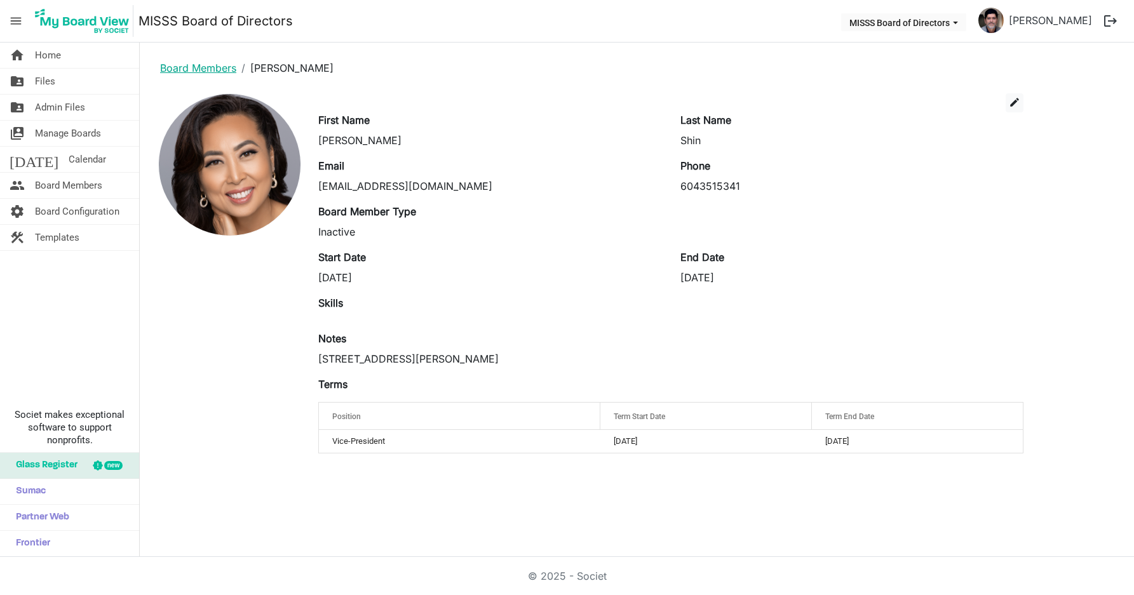
click at [175, 66] on link "Board Members" at bounding box center [198, 68] width 76 height 13
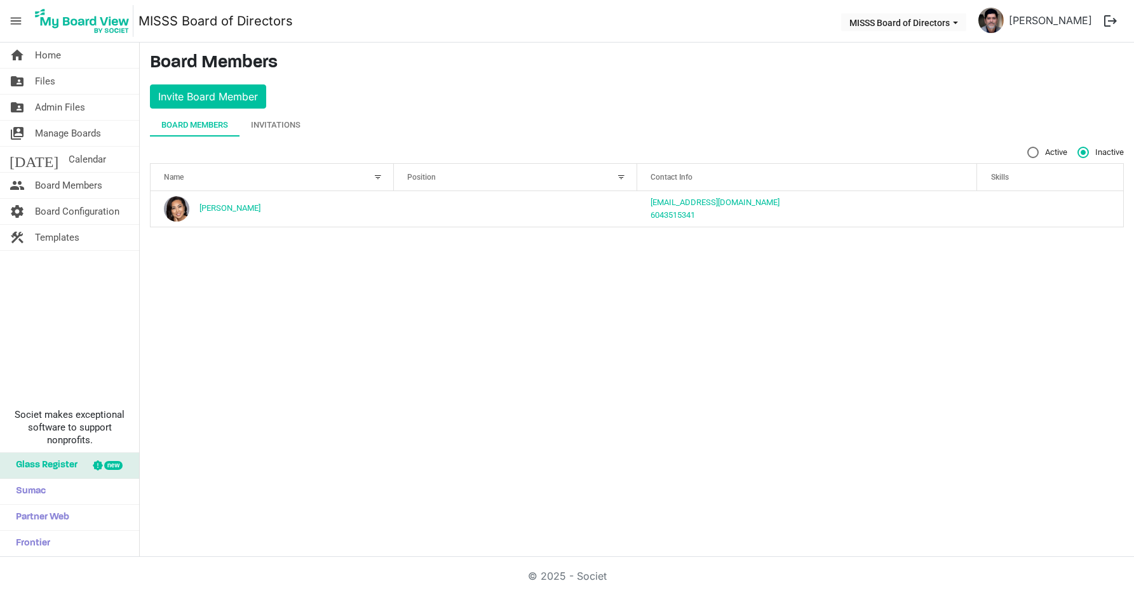
drag, startPoint x: 1035, startPoint y: 153, endPoint x: 1024, endPoint y: 155, distance: 11.6
click at [1035, 153] on label "Active" at bounding box center [1047, 152] width 40 height 11
click at [1028, 147] on input "Active" at bounding box center [1027, 147] width 1 height 1
radio input "true"
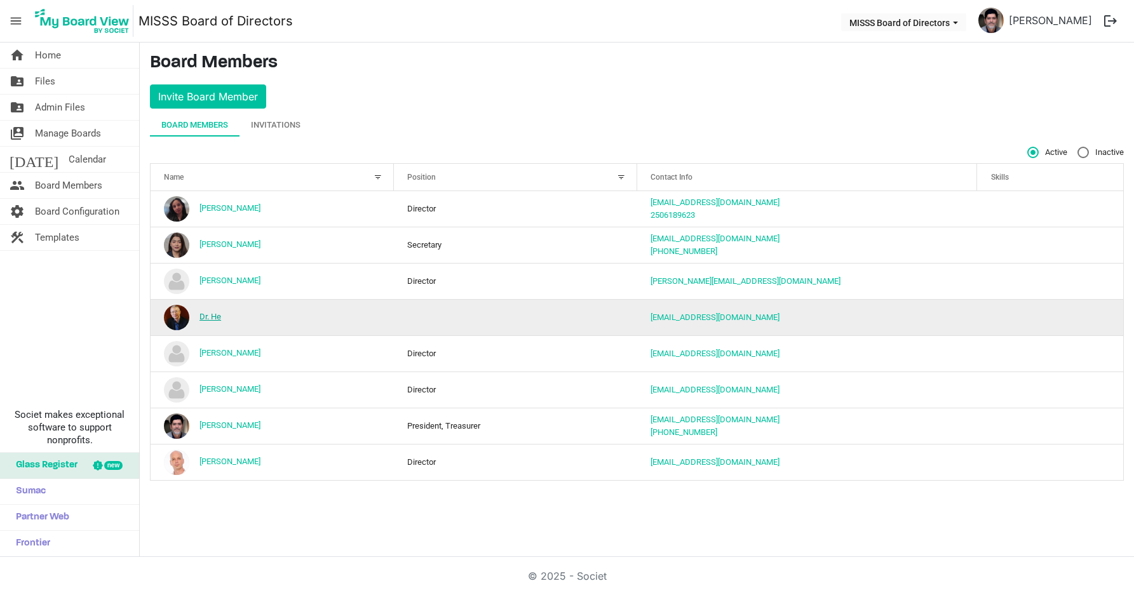
drag, startPoint x: 217, startPoint y: 325, endPoint x: 212, endPoint y: 318, distance: 8.6
click at [217, 325] on td "Dr. He" at bounding box center [272, 317] width 243 height 36
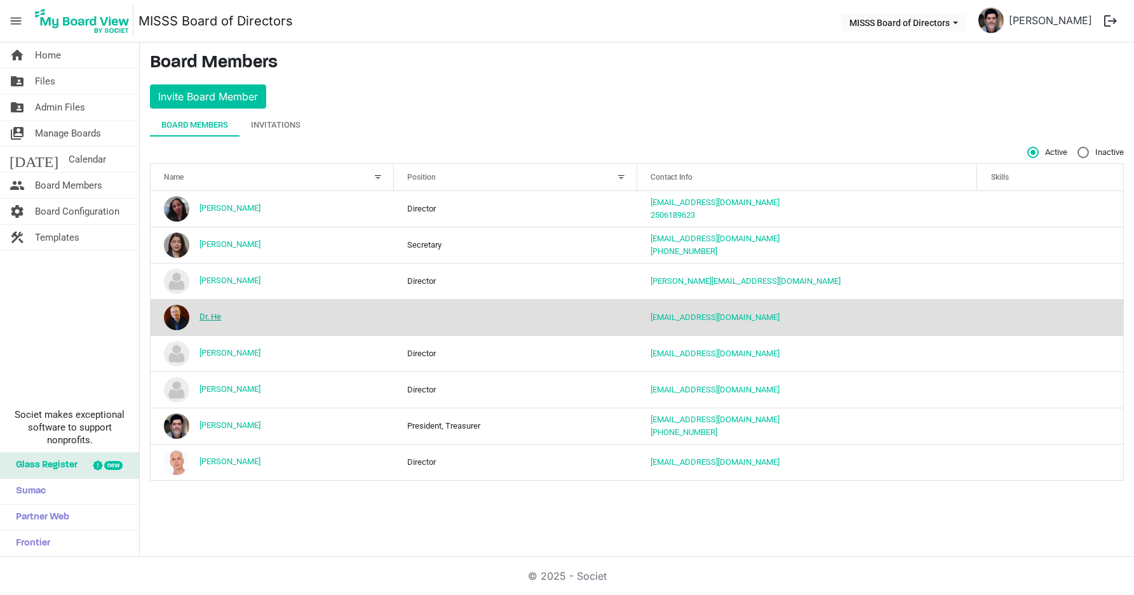
click at [212, 318] on link "Dr. He" at bounding box center [210, 317] width 22 height 10
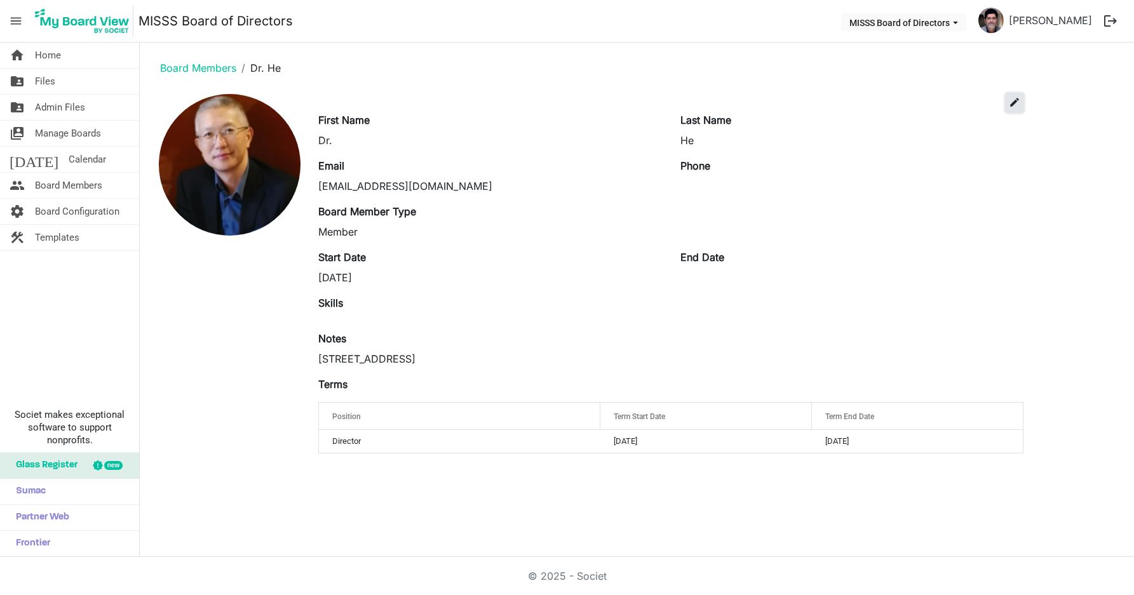
click at [1012, 107] on span "edit" at bounding box center [1014, 102] width 11 height 11
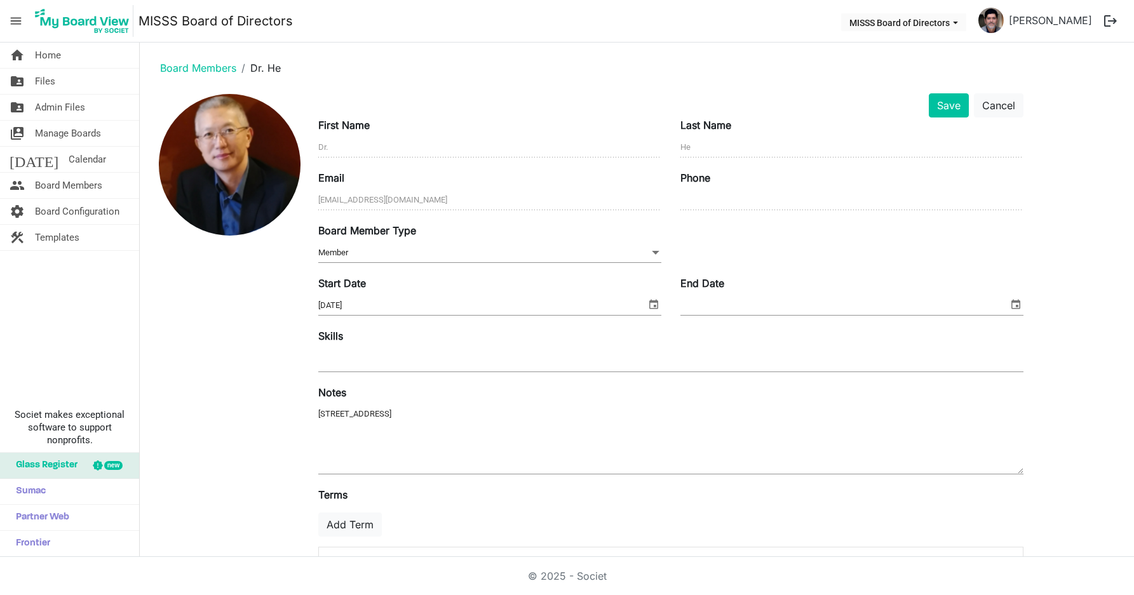
click at [699, 305] on input "End Date" at bounding box center [844, 305] width 328 height 19
type input "9/15/2025"
click at [953, 114] on button "Save" at bounding box center [949, 105] width 40 height 24
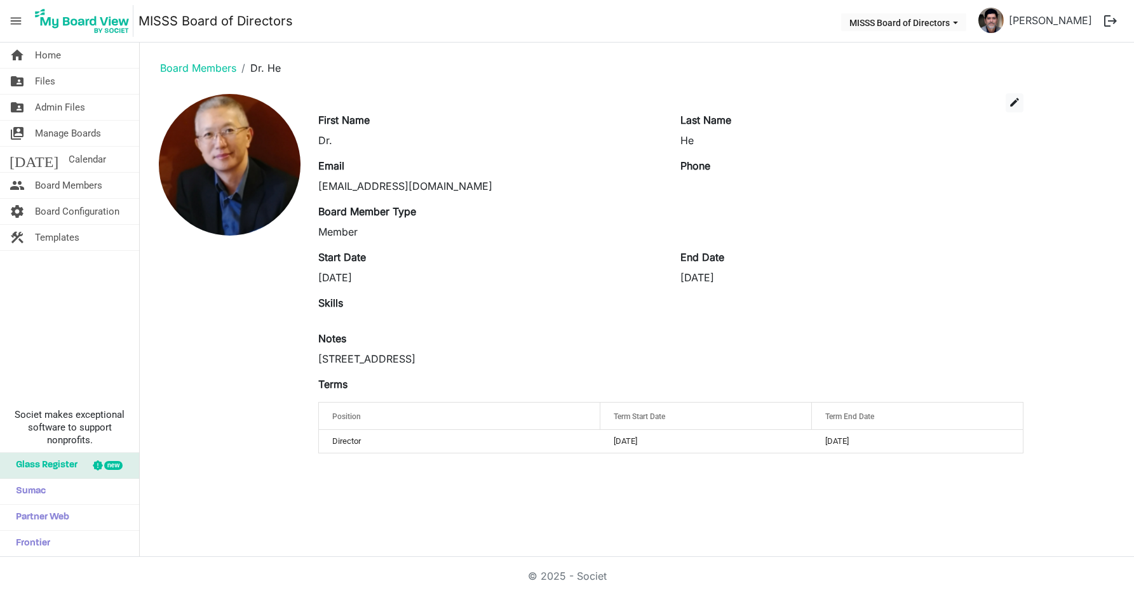
click at [198, 59] on ol "Board Members Dr. He" at bounding box center [637, 68] width 974 height 30
click at [202, 67] on link "Board Members" at bounding box center [198, 68] width 76 height 13
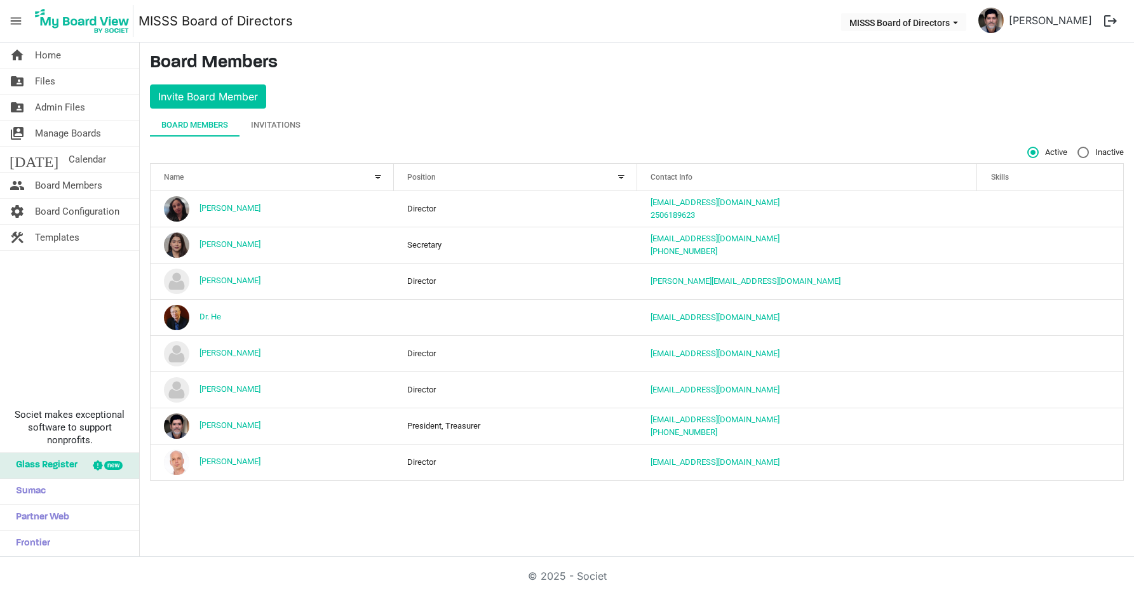
click at [1078, 150] on label "Inactive" at bounding box center [1100, 152] width 46 height 11
click at [1078, 147] on input "Inactive" at bounding box center [1077, 147] width 1 height 1
radio input "true"
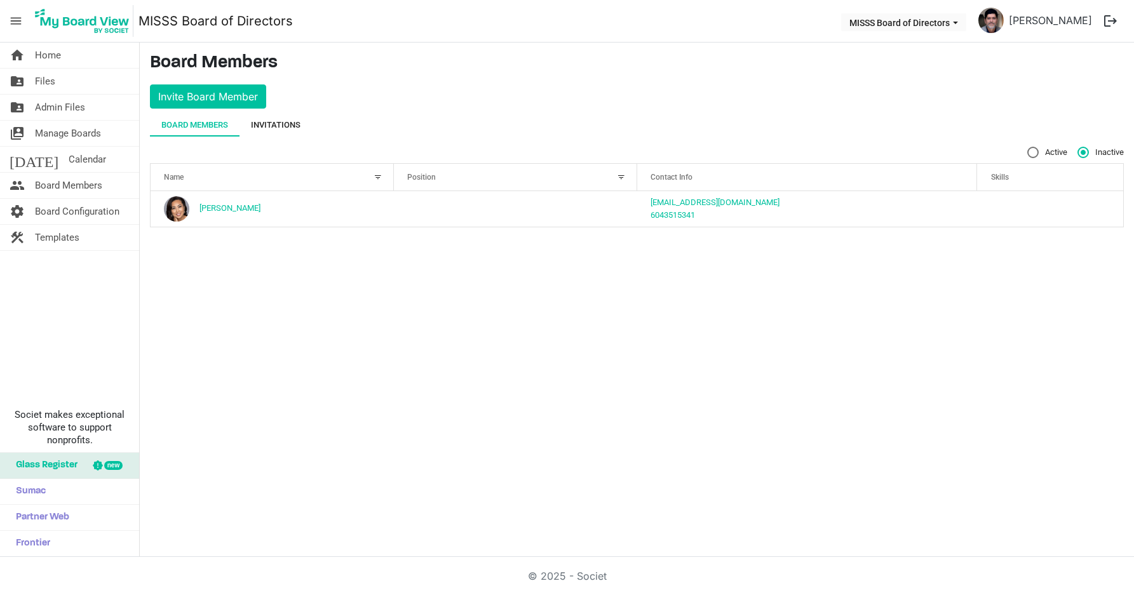
click at [281, 122] on div "Invitations" at bounding box center [276, 125] width 50 height 13
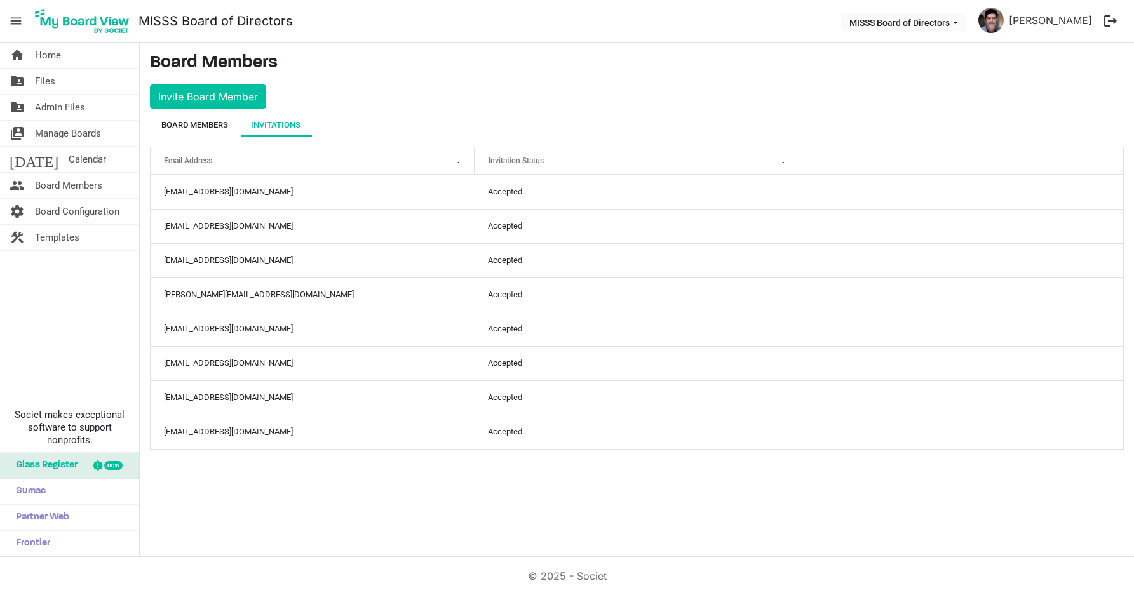
click at [188, 125] on div "Board Members" at bounding box center [194, 125] width 67 height 13
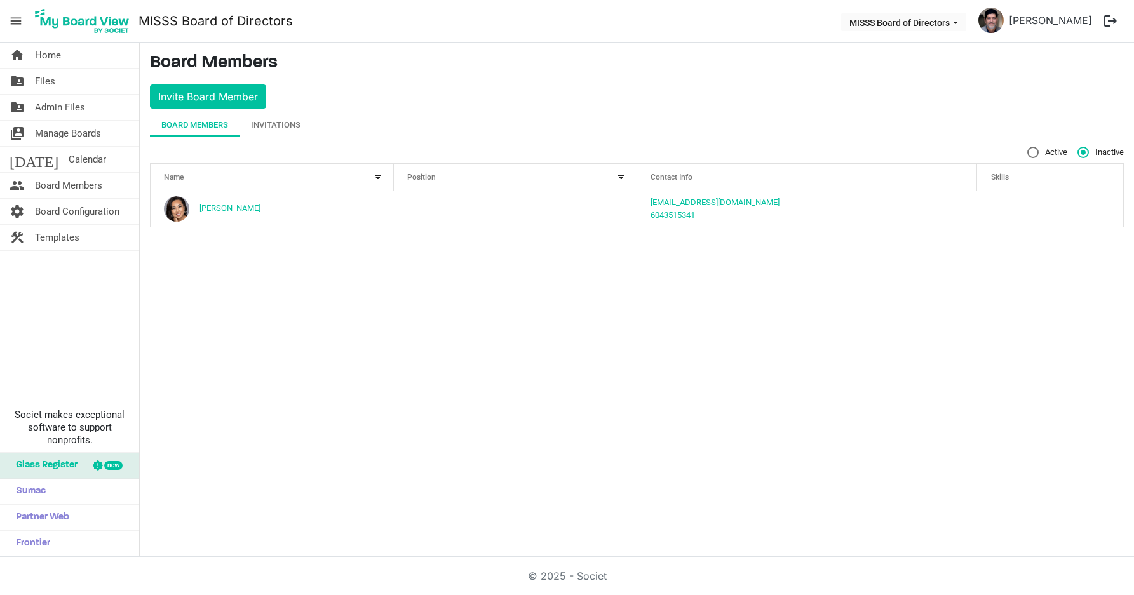
click at [204, 128] on div "Board Members" at bounding box center [194, 125] width 67 height 13
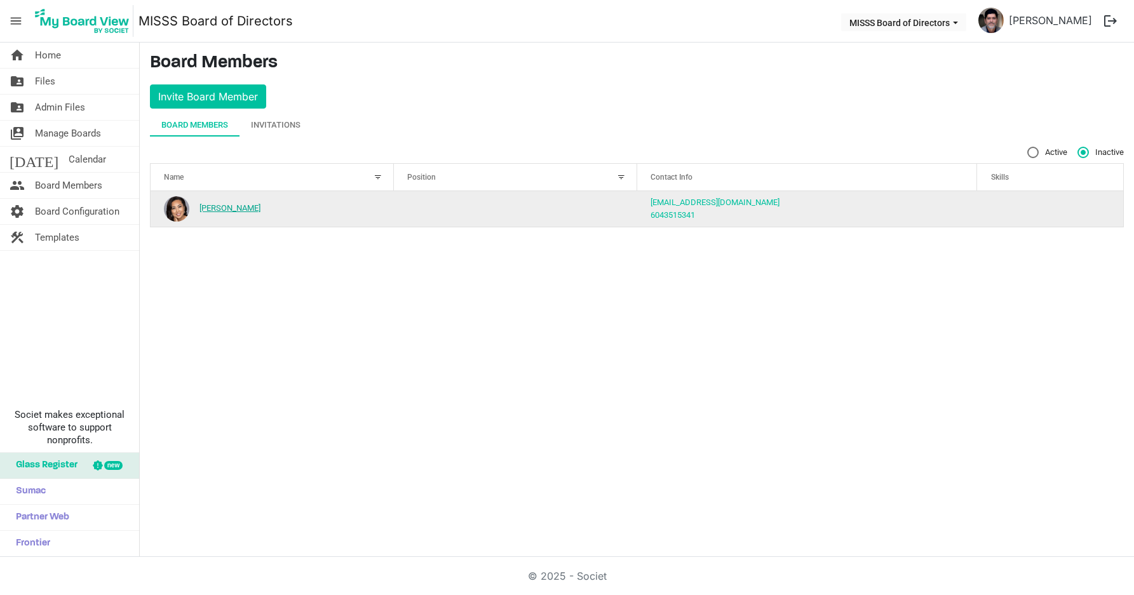
click at [215, 206] on link "[PERSON_NAME]" at bounding box center [229, 208] width 61 height 10
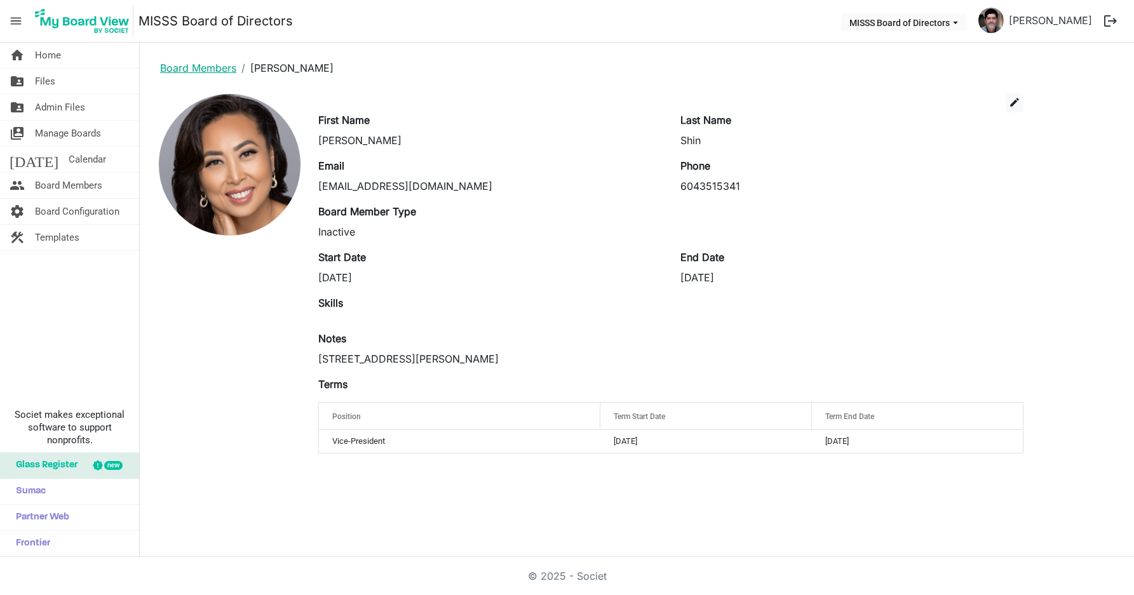
click at [206, 67] on link "Board Members" at bounding box center [198, 68] width 76 height 13
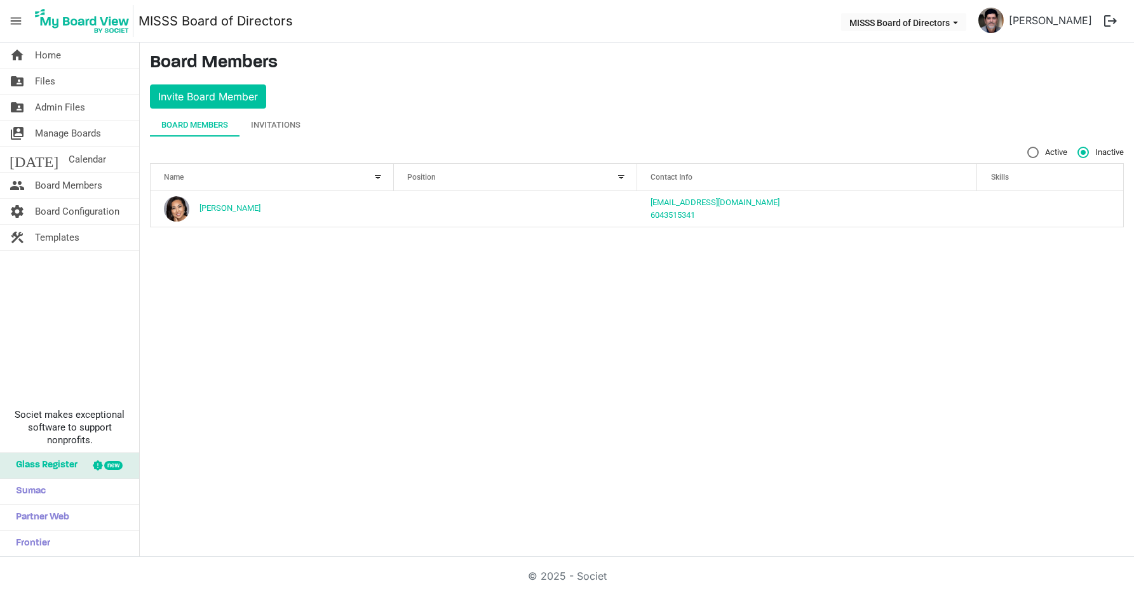
click at [1035, 153] on label "Active" at bounding box center [1047, 152] width 40 height 11
click at [1028, 147] on input "Active" at bounding box center [1027, 147] width 1 height 1
radio input "true"
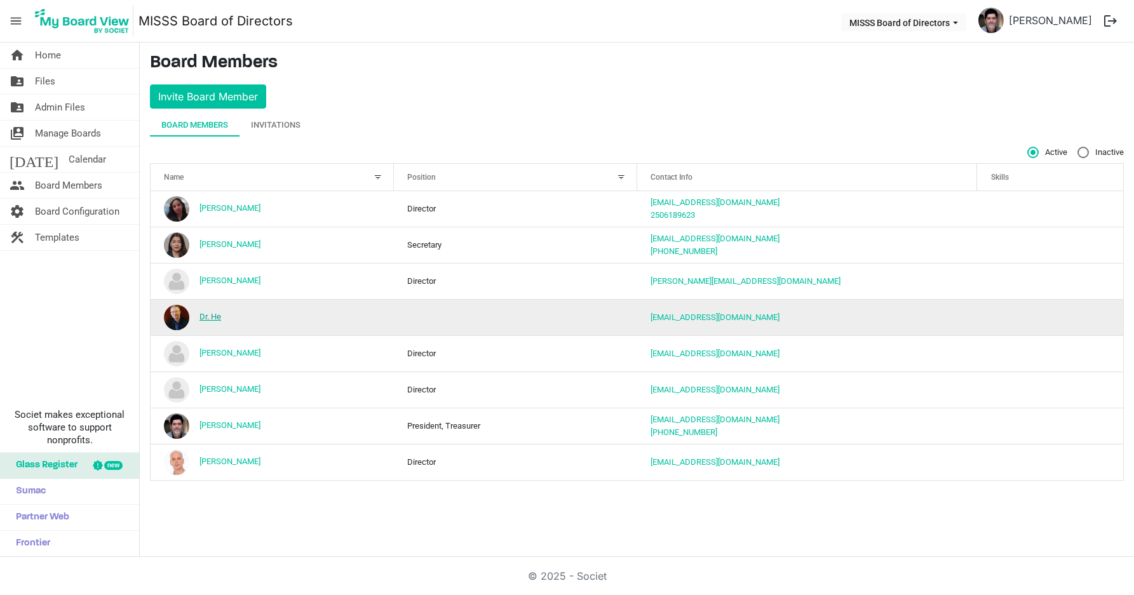
click at [215, 317] on link "Dr. He" at bounding box center [210, 317] width 22 height 10
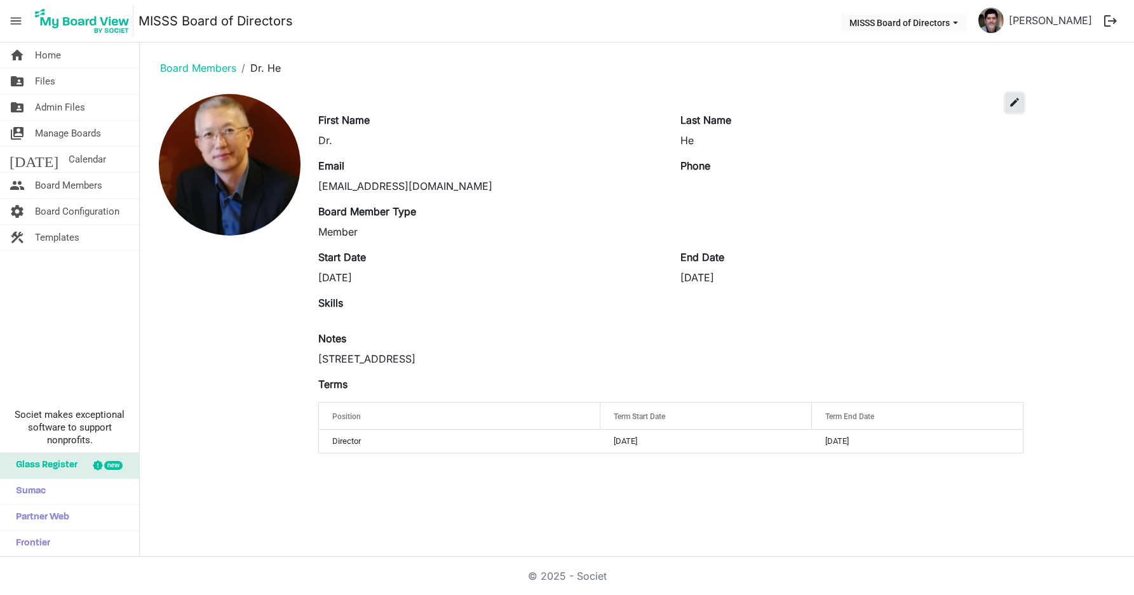
click at [1018, 104] on span "edit" at bounding box center [1014, 102] width 11 height 11
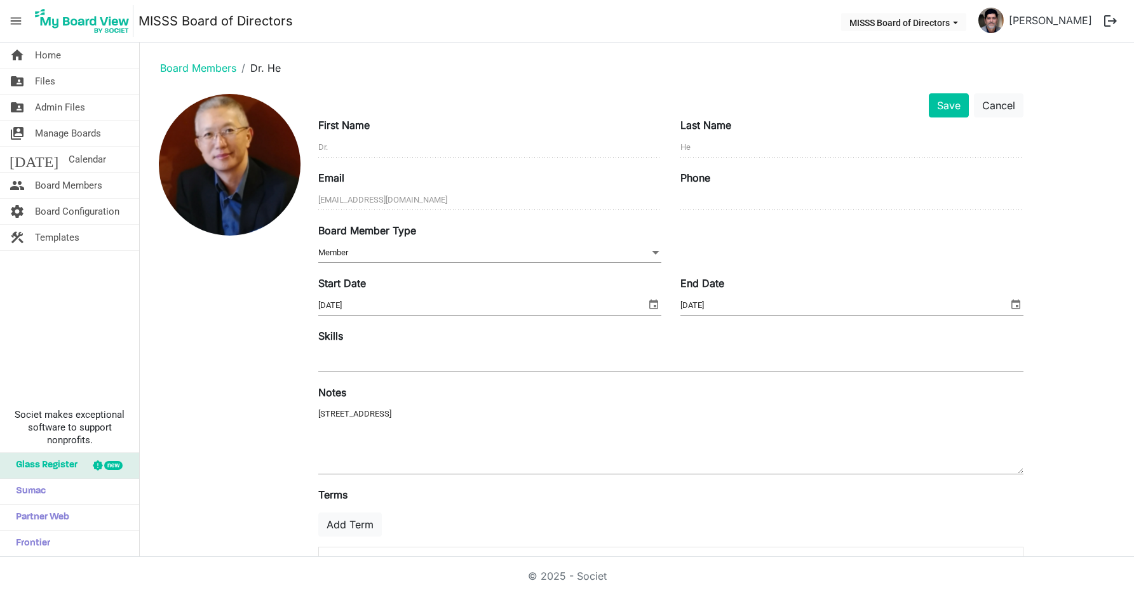
click at [345, 246] on span "Member Member" at bounding box center [489, 253] width 343 height 20
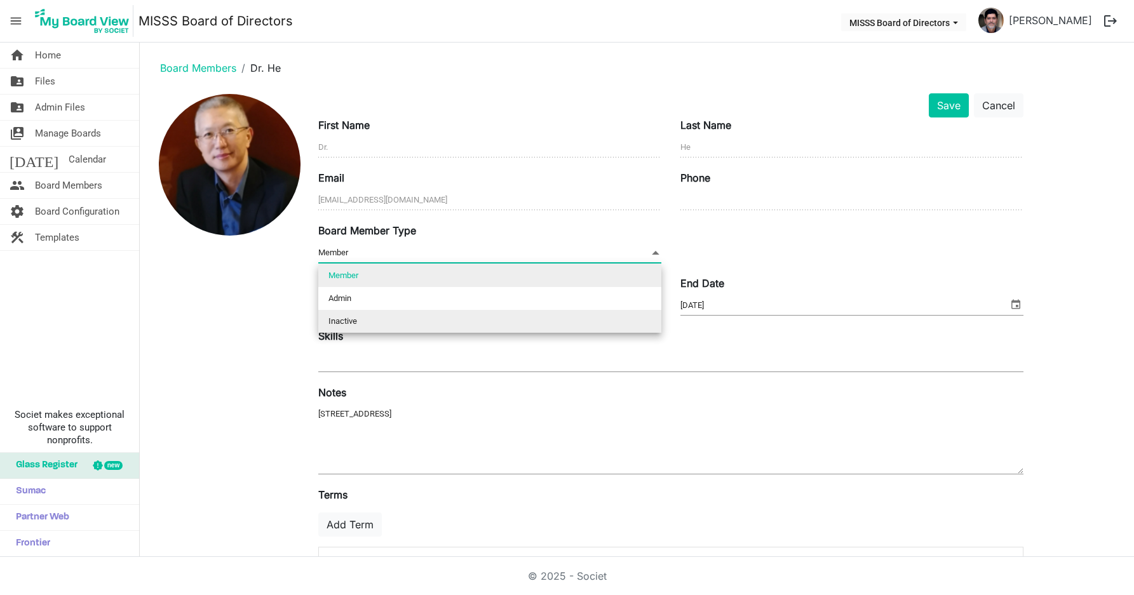
click at [346, 318] on li "Inactive" at bounding box center [489, 321] width 343 height 23
type input "Inactive"
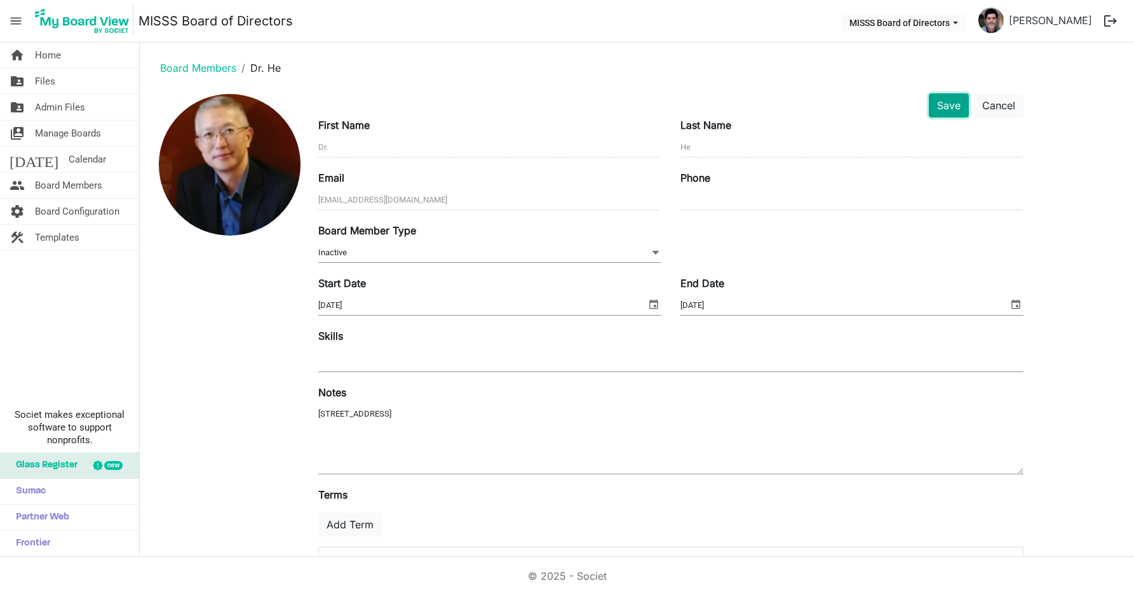
click at [955, 93] on button "Save" at bounding box center [949, 105] width 40 height 24
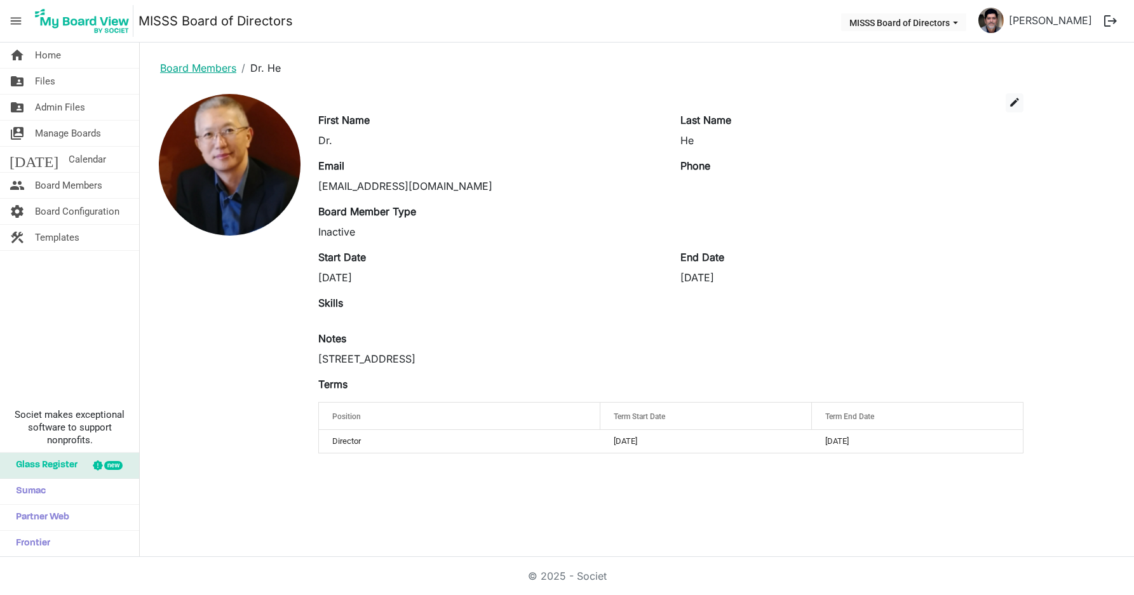
click at [182, 74] on link "Board Members" at bounding box center [198, 68] width 76 height 13
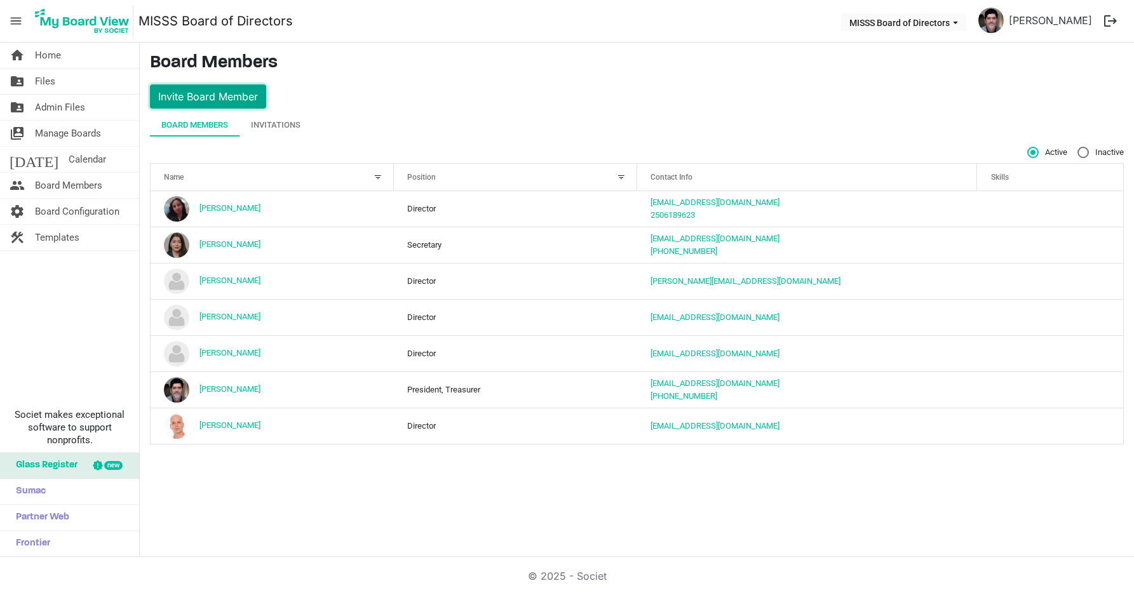
click at [210, 100] on button "Invite Board Member" at bounding box center [208, 96] width 116 height 24
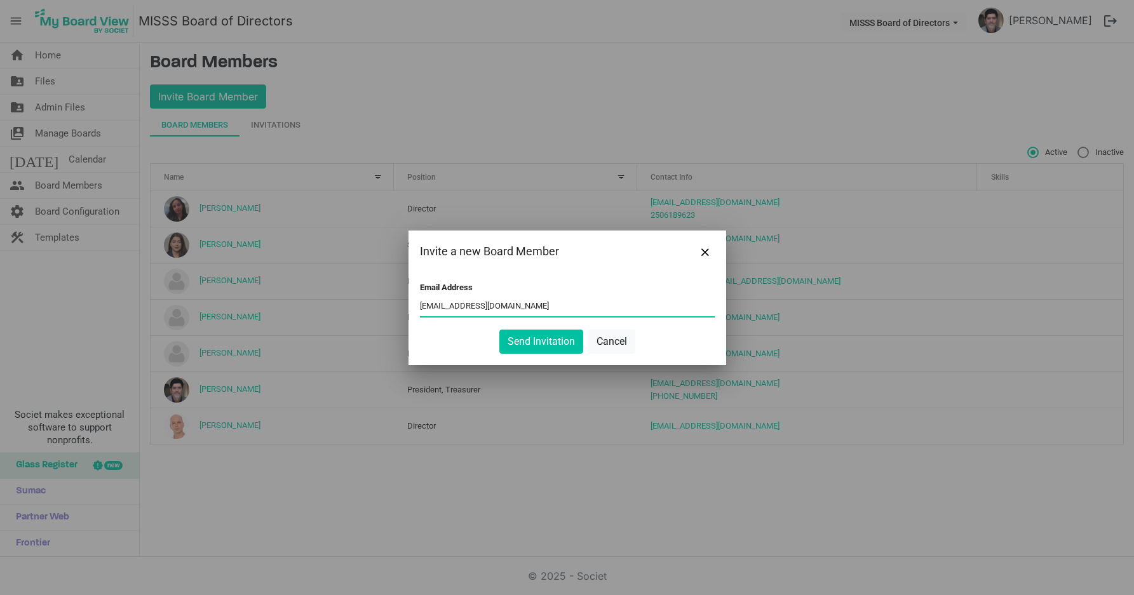
click at [696, 339] on div "Send Invitation Cancel" at bounding box center [567, 342] width 295 height 24
click at [427, 303] on input "ablezin@misss.ca" at bounding box center [567, 306] width 295 height 19
type input "abalezin@misss.ca"
click at [683, 333] on div "Send Invitation Cancel" at bounding box center [567, 342] width 295 height 24
click at [540, 342] on button "Send Invitation" at bounding box center [541, 342] width 84 height 24
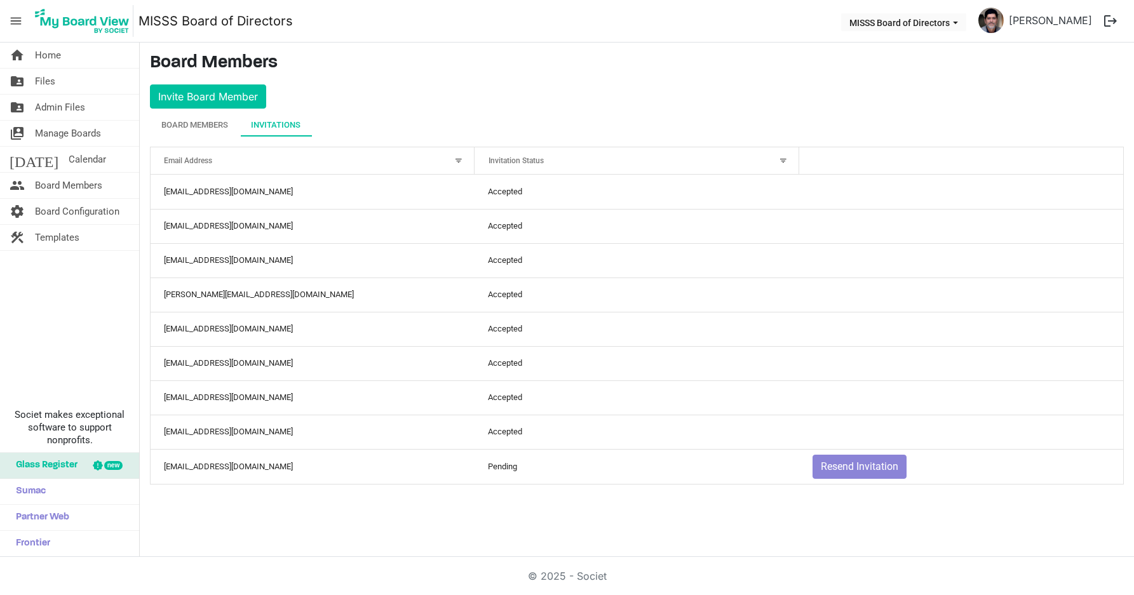
click at [424, 516] on div "home Home folder_shared Files folder_shared Admin Files switch_account Manage B…" at bounding box center [567, 300] width 1134 height 514
click at [37, 59] on span "Home" at bounding box center [48, 55] width 26 height 25
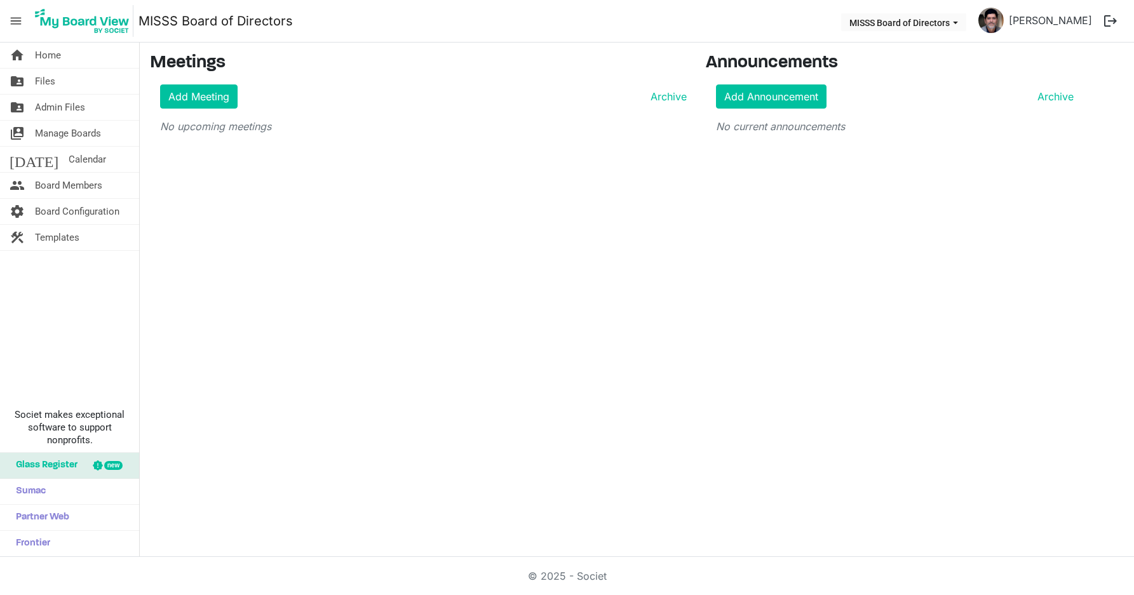
drag, startPoint x: 488, startPoint y: 291, endPoint x: 572, endPoint y: 254, distance: 91.6
click at [488, 291] on div "home Home folder_shared Files folder_shared Admin Files switch_account Manage B…" at bounding box center [567, 300] width 1134 height 514
